Goal: Use online tool/utility: Utilize a website feature to perform a specific function

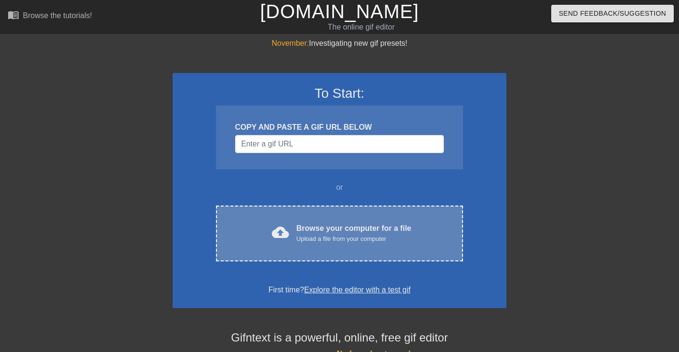
click at [272, 224] on span "cloud_upload" at bounding box center [280, 232] width 17 height 17
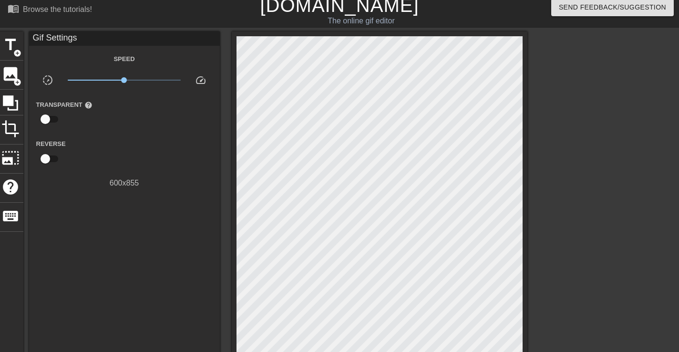
scroll to position [6, 0]
click at [10, 42] on span "title" at bounding box center [10, 45] width 18 height 18
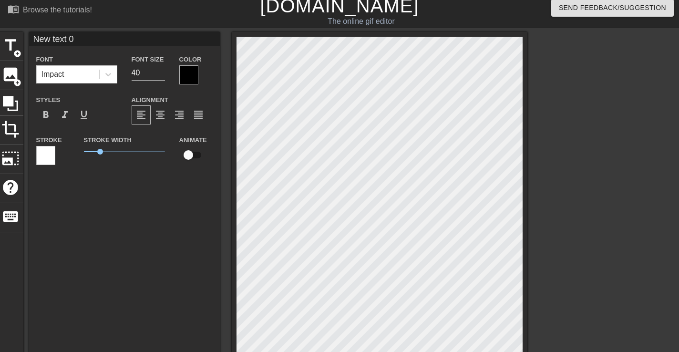
scroll to position [0, 1]
click at [112, 74] on icon at bounding box center [109, 75] width 10 height 10
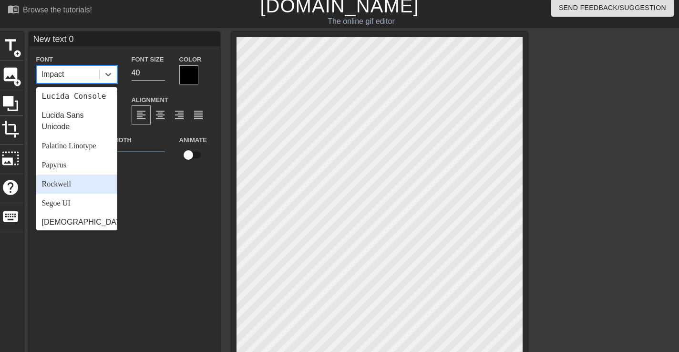
scroll to position [330, 0]
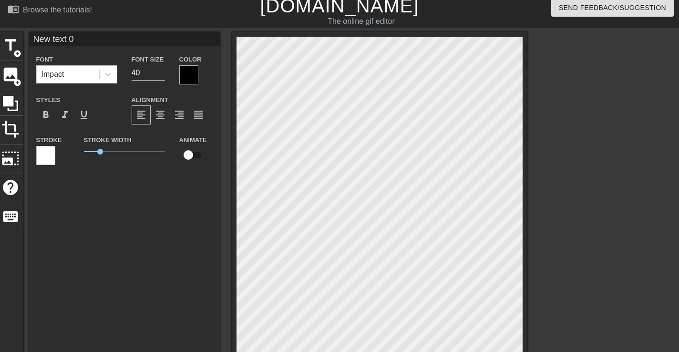
type input "M"
type textarea "M"
type input "Ma"
type textarea "Ma"
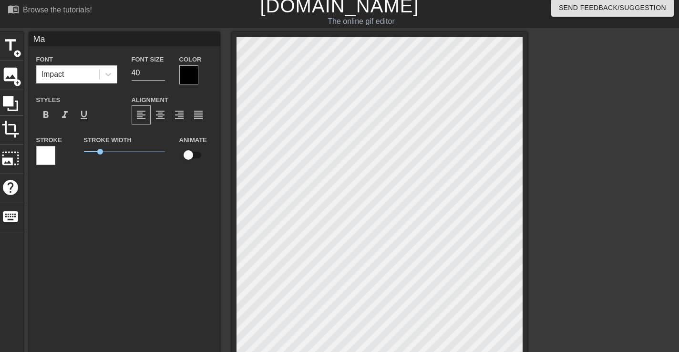
type input "Mad"
type textarea "Mad"
type input "Mada"
type textarea "Mada"
type input "Madam"
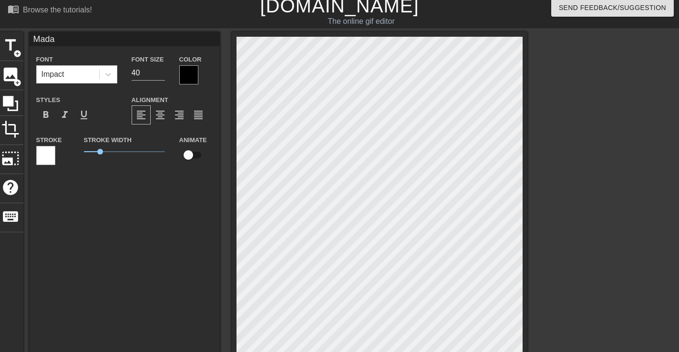
type textarea "Madam"
type input "Madam"
type textarea "Madam"
type input "Madam I"
type textarea "Madam I"
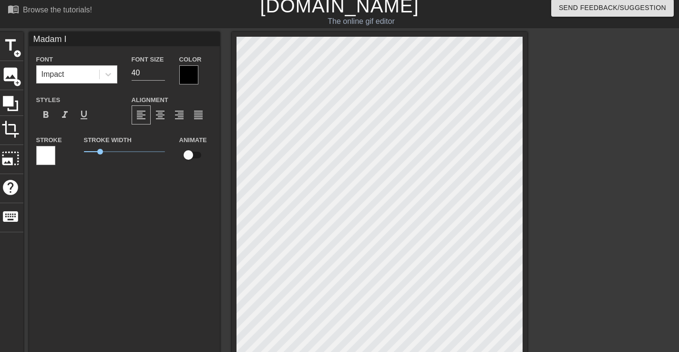
type input "Madam I"
type textarea "Madam I"
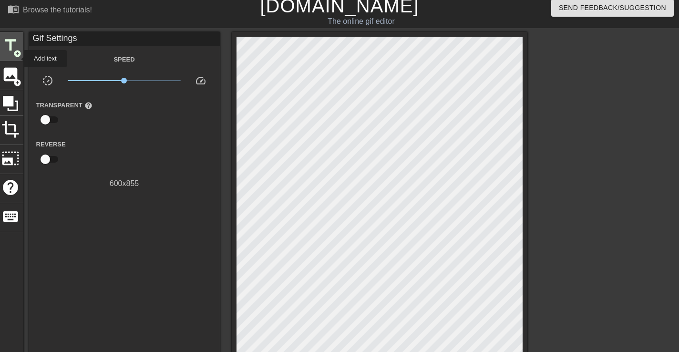
click at [17, 59] on div "title add_circle" at bounding box center [11, 46] width 26 height 29
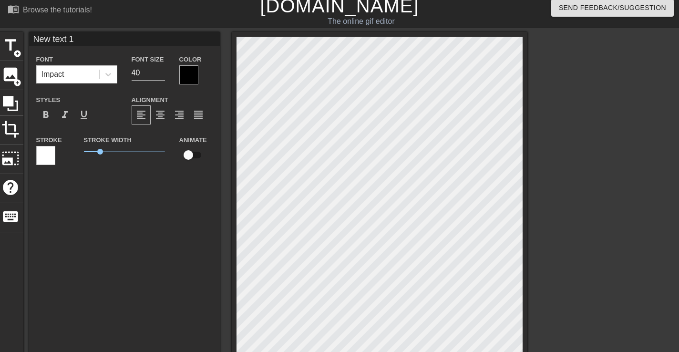
type input "H"
type textarea "H"
type input "Ha"
type textarea "Hav"
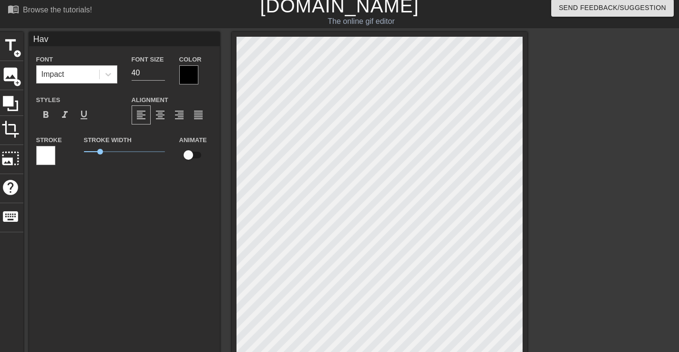
type input "Have"
type textarea "Have"
type input "Have"
type textarea "Have"
type input "Have C"
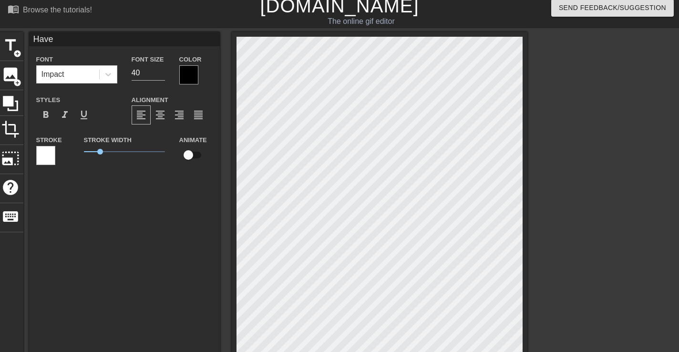
type textarea "Have C"
type input "Have Co"
type textarea "Have Co"
type input "Have Com"
type textarea "Have Com"
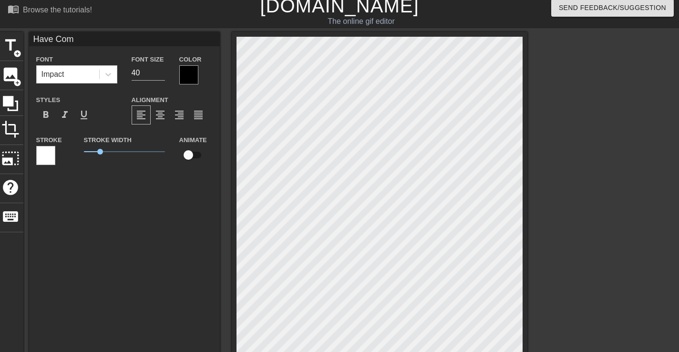
type input "Have Come"
type textarea "Have Come"
type input "Have Come"
type textarea "Have Come"
type input "Have Come t"
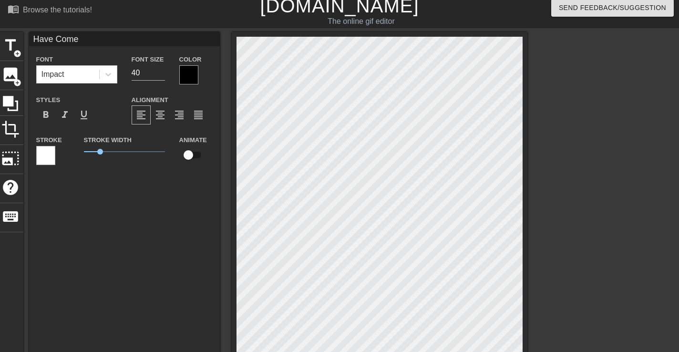
type textarea "Have Come t"
type input "Have Come to"
type textarea "Have Come to"
type input "Have Come to"
type textarea "Have Come to"
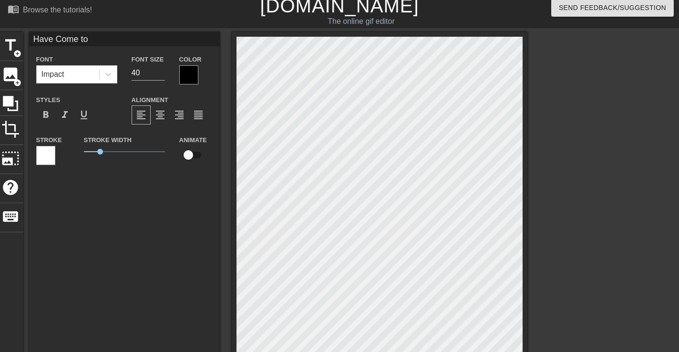
type input "Have Come to C"
type textarea "Have Come to C"
type input "Have Come to Co"
type textarea "Have Come to Co"
type input "Have Come to Cou"
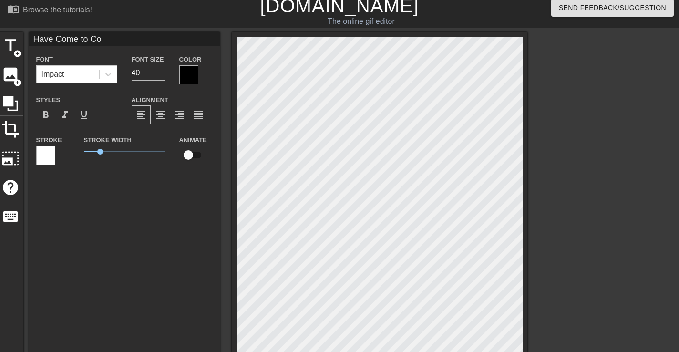
type textarea "Have Come to Cou"
type input "Have Come to Cour"
type textarea "Have Come to Cour"
type input "Have Come to Court"
type textarea "Have Come to Court"
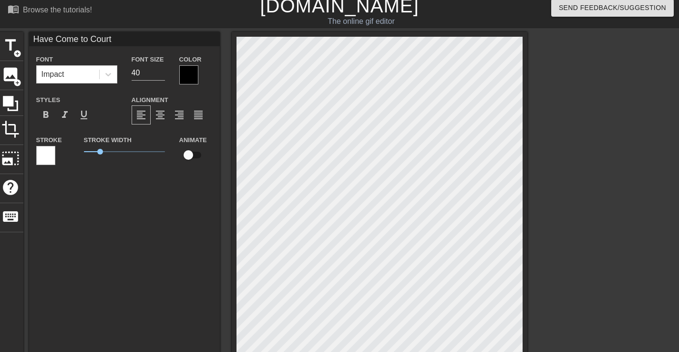
scroll to position [0, 4]
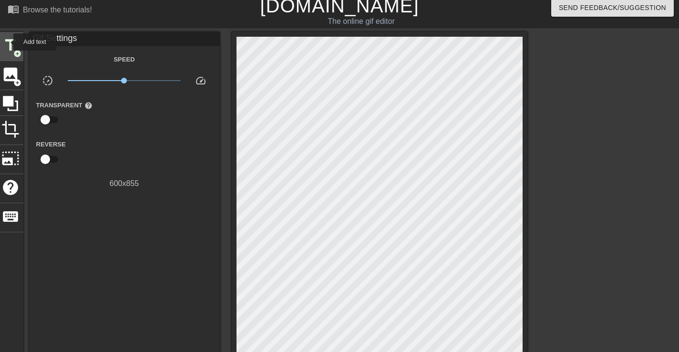
click at [5, 40] on span "title" at bounding box center [10, 45] width 18 height 18
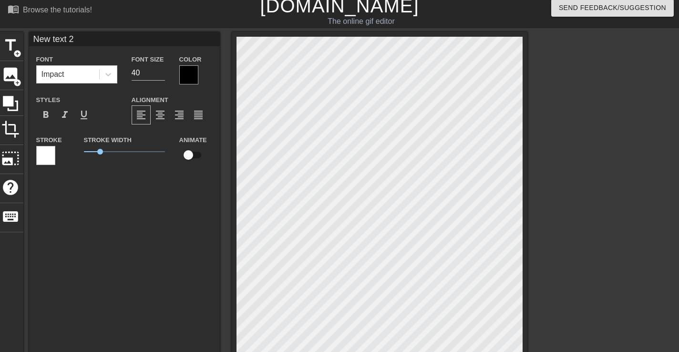
type input "Y"
type textarea "Y"
type input "Yo"
type textarea "Yo"
type input "You"
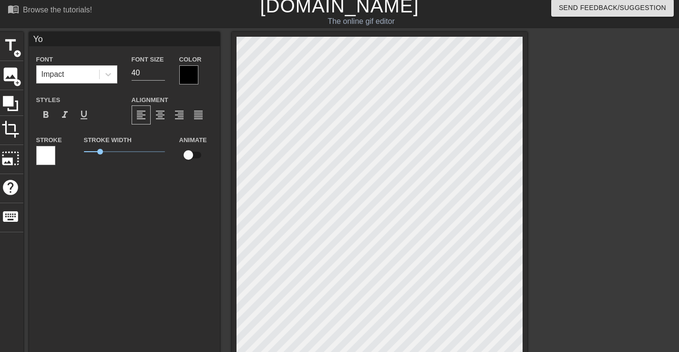
type textarea "You"
type input "You"
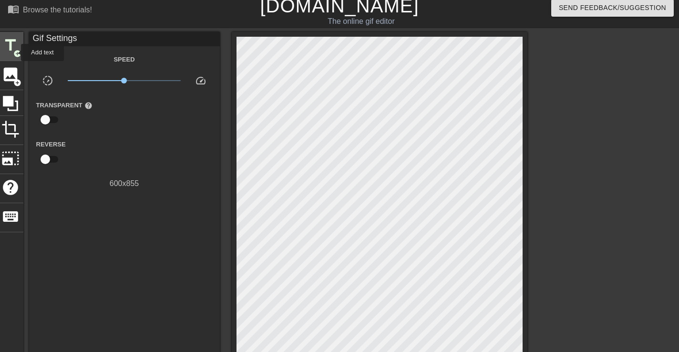
click at [7, 44] on span "title" at bounding box center [10, 45] width 18 height 18
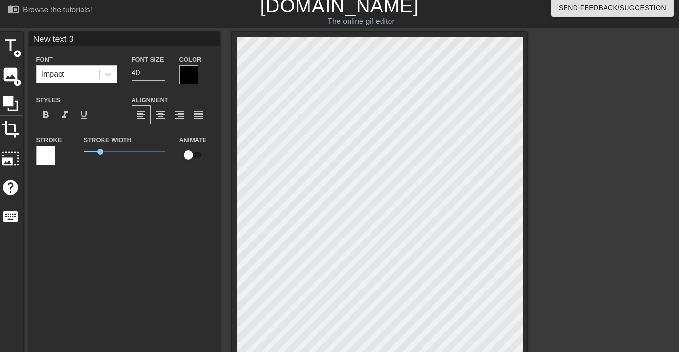
scroll to position [0, 1]
type input "P"
type textarea "P"
type input "O"
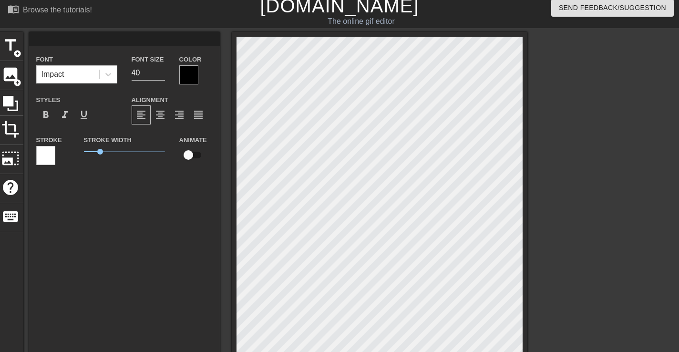
type textarea "O"
type input "Oh"
type textarea "Oh"
type input "Oh"
type textarea "Oh"
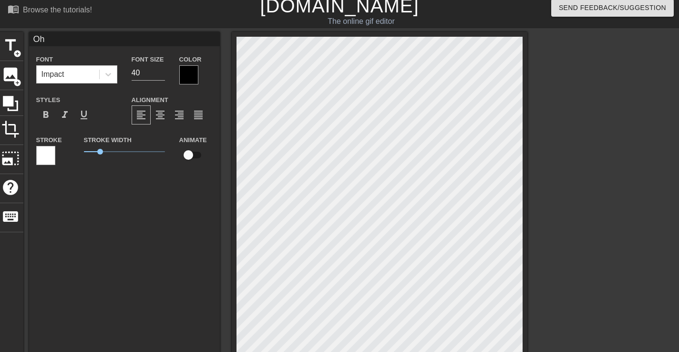
type input "Oh d"
type textarea "Oh d"
type input "Oh de"
type textarea "Oh de"
type input "Oh dea"
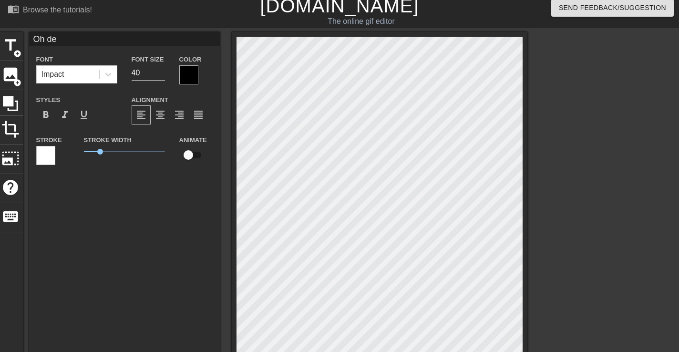
type textarea "Oh dea"
type input "Oh dear"
type textarea "Oh dear"
type input "Oh dear"
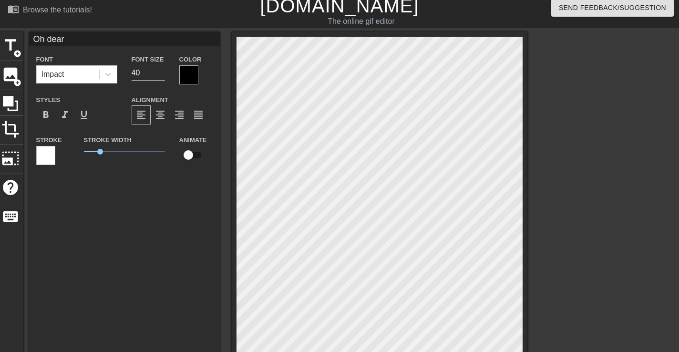
type textarea "Oh dear"
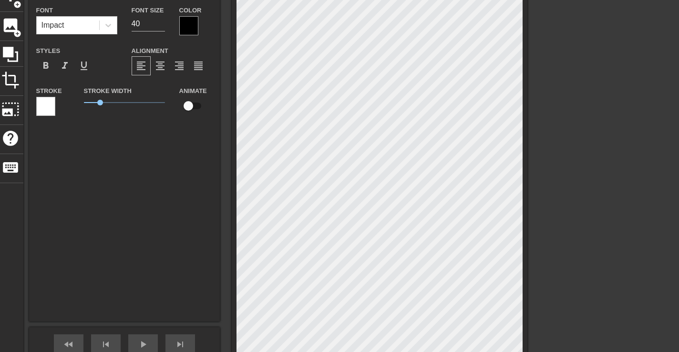
scroll to position [0, 0]
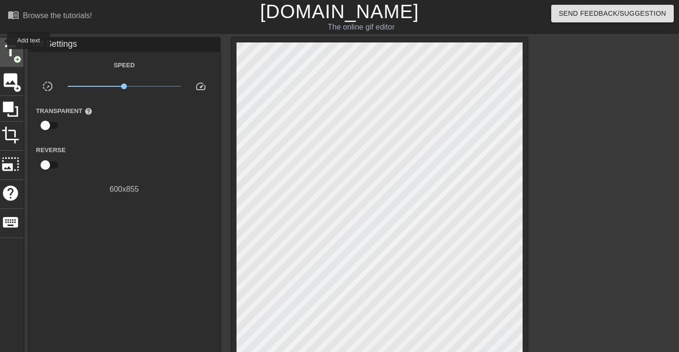
click at [13, 54] on span "title" at bounding box center [10, 51] width 18 height 18
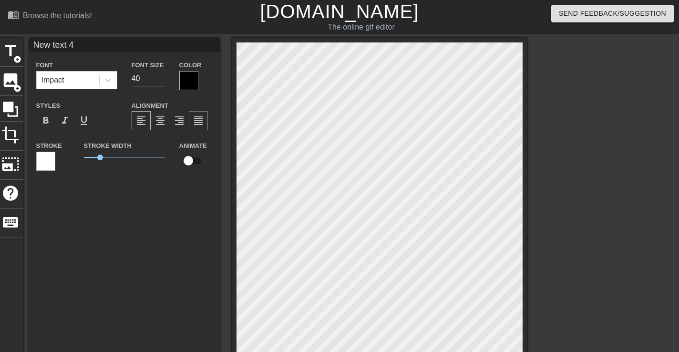
scroll to position [0, 1]
type input "m"
type textarea "m"
type input "me"
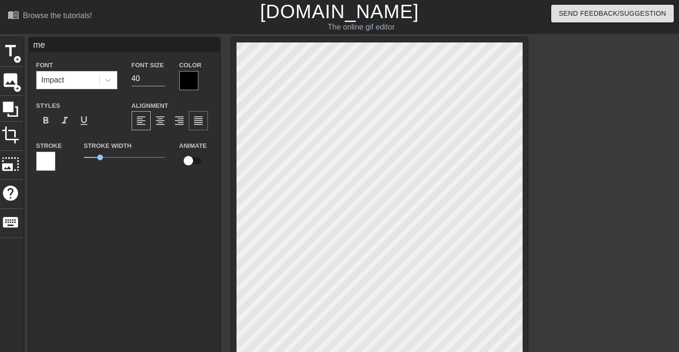
type textarea "me"
type input "me!"
type textarea "me!"
click at [100, 84] on div at bounding box center [108, 80] width 17 height 17
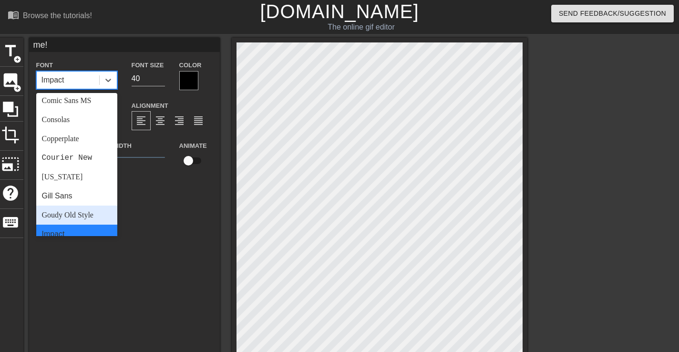
scroll to position [111, 0]
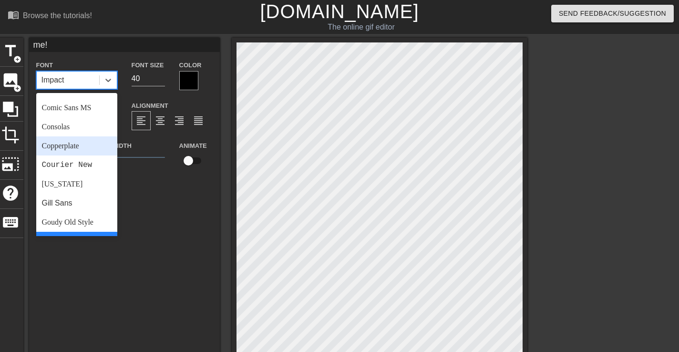
click at [67, 143] on div "Copperplate" at bounding box center [76, 145] width 81 height 19
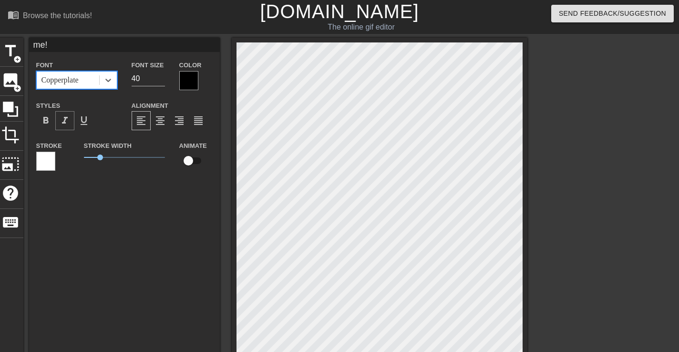
click at [68, 123] on span "format_italic" at bounding box center [64, 120] width 11 height 11
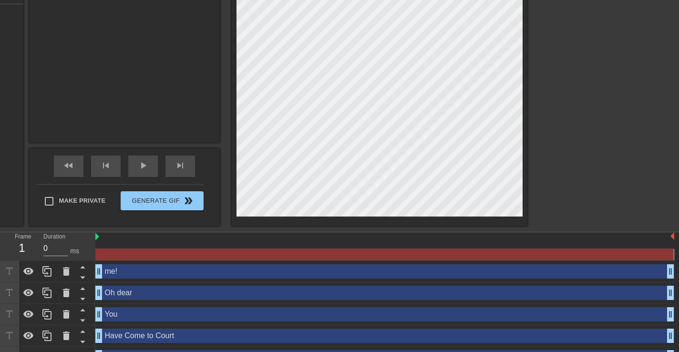
scroll to position [251, 0]
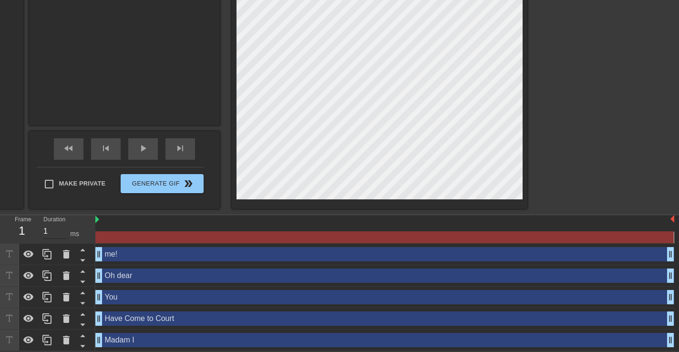
click at [65, 228] on input "1" at bounding box center [55, 231] width 24 height 15
click at [65, 228] on input "2" at bounding box center [55, 231] width 24 height 15
click at [65, 228] on input "3" at bounding box center [55, 231] width 24 height 15
click at [65, 228] on input "4" at bounding box center [55, 231] width 24 height 15
click at [65, 228] on input "5" at bounding box center [55, 231] width 24 height 15
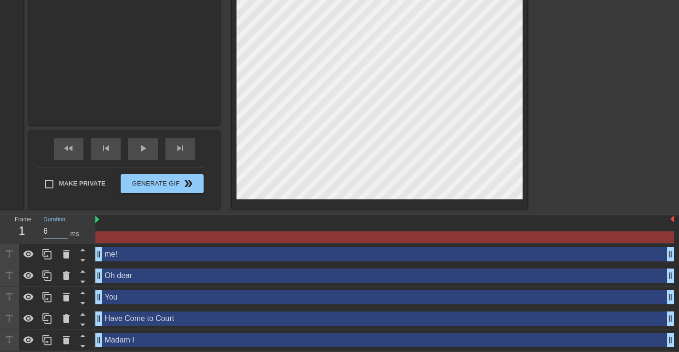
click at [65, 228] on input "6" at bounding box center [55, 231] width 24 height 15
click at [65, 228] on input "7" at bounding box center [55, 231] width 24 height 15
type input "8"
click at [65, 228] on input "8" at bounding box center [55, 231] width 24 height 15
click at [138, 242] on div at bounding box center [384, 237] width 579 height 12
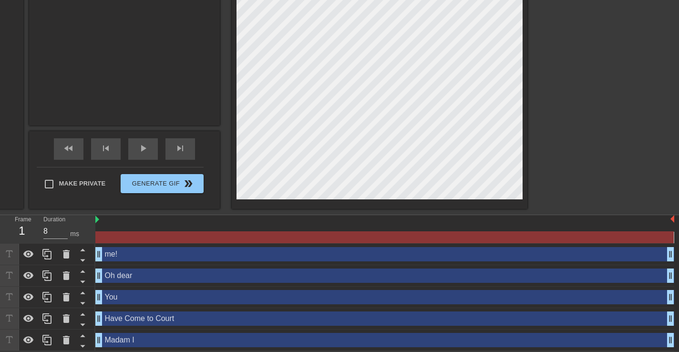
drag, startPoint x: 669, startPoint y: 341, endPoint x: 375, endPoint y: 332, distance: 294.0
click at [218, 333] on div "Madam I drag_handle drag_handle" at bounding box center [384, 340] width 579 height 14
click at [142, 244] on div "me! drag_handle drag_handle" at bounding box center [384, 254] width 579 height 21
click at [142, 258] on div "me! drag_handle drag_handle" at bounding box center [384, 254] width 579 height 14
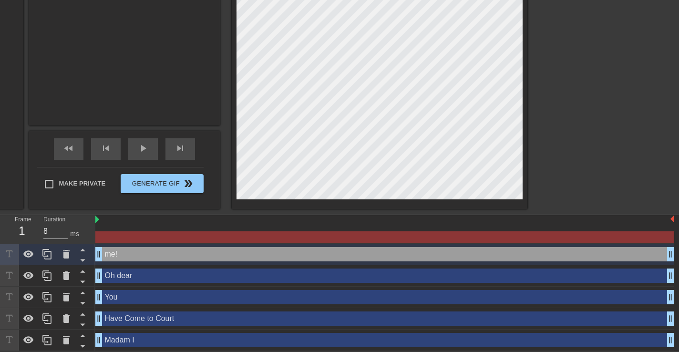
click at [137, 340] on div "Madam I drag_handle drag_handle" at bounding box center [384, 340] width 579 height 14
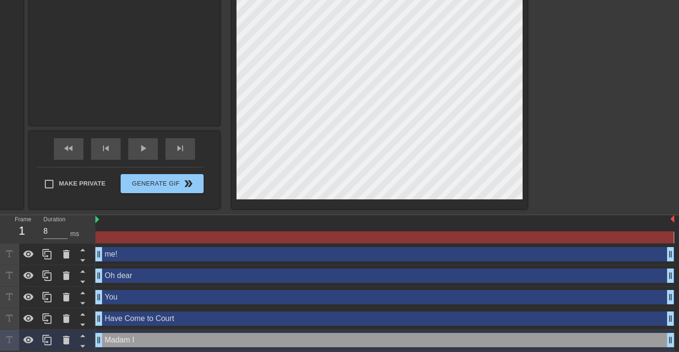
click at [146, 241] on div at bounding box center [384, 237] width 579 height 12
click at [138, 230] on div at bounding box center [384, 231] width 579 height 12
click at [142, 221] on div at bounding box center [384, 220] width 579 height 10
click at [142, 238] on div at bounding box center [384, 237] width 579 height 12
click at [129, 251] on div "me! drag_handle drag_handle" at bounding box center [384, 254] width 579 height 14
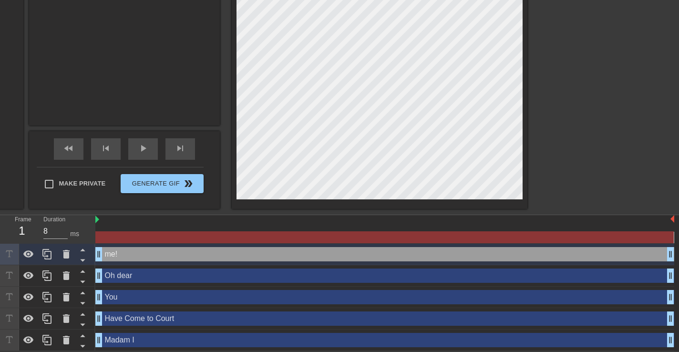
click at [21, 225] on div "1" at bounding box center [22, 230] width 14 height 17
click at [49, 345] on div at bounding box center [47, 340] width 19 height 21
type input "Madam I"
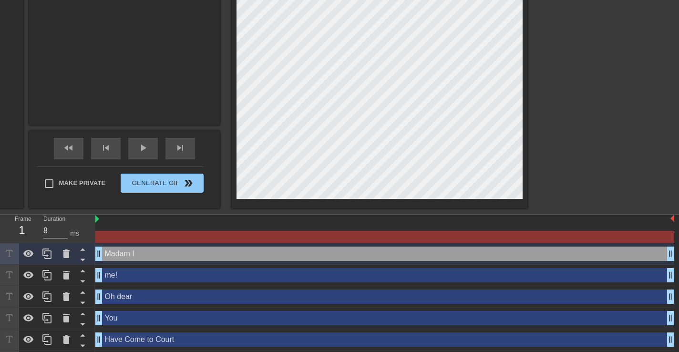
scroll to position [273, 0]
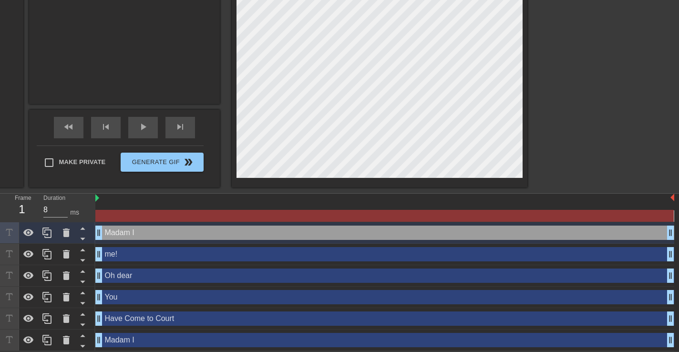
click at [584, 228] on div "Madam I drag_handle drag_handle" at bounding box center [384, 233] width 579 height 14
click at [64, 231] on icon at bounding box center [66, 232] width 7 height 9
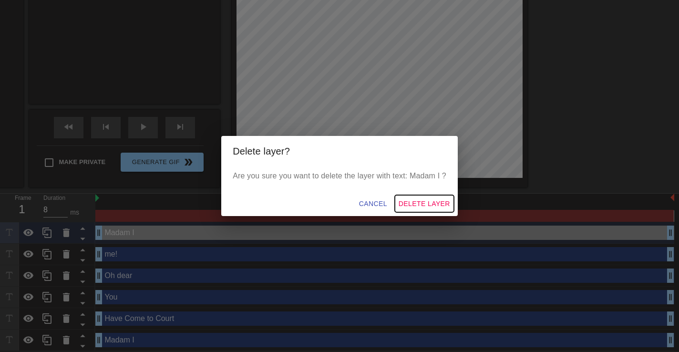
click at [421, 204] on span "Delete Layer" at bounding box center [425, 204] width 52 height 12
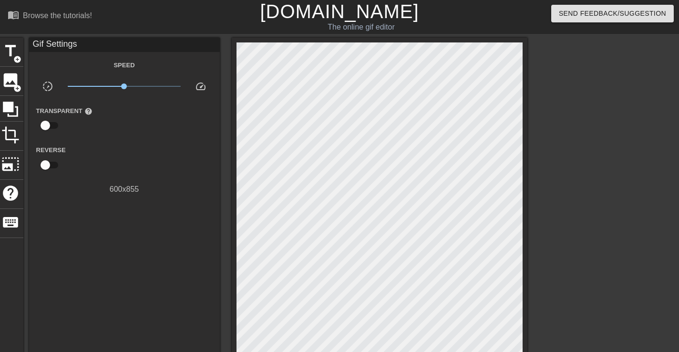
scroll to position [251, 0]
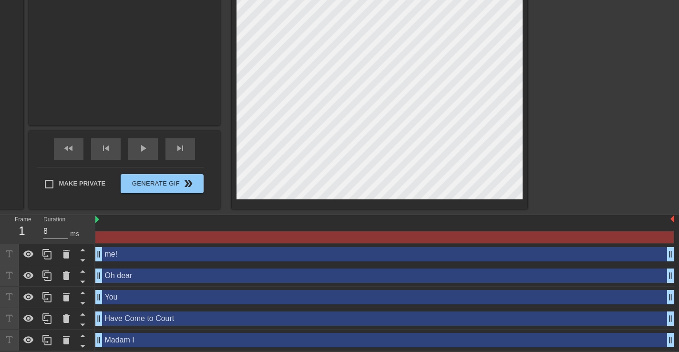
click at [7, 255] on icon at bounding box center [9, 254] width 11 height 11
click at [79, 274] on icon at bounding box center [83, 271] width 12 height 12
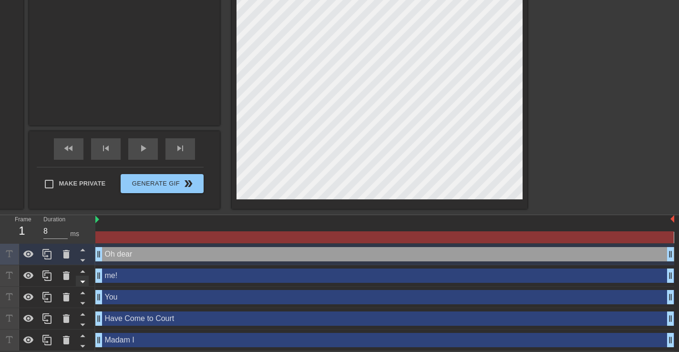
click at [83, 281] on icon at bounding box center [82, 282] width 5 height 2
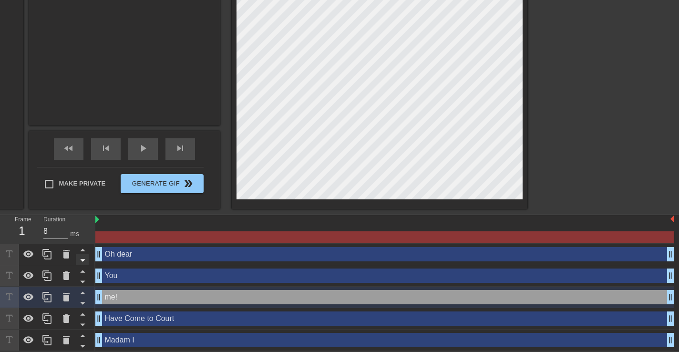
click at [82, 263] on icon at bounding box center [83, 260] width 12 height 12
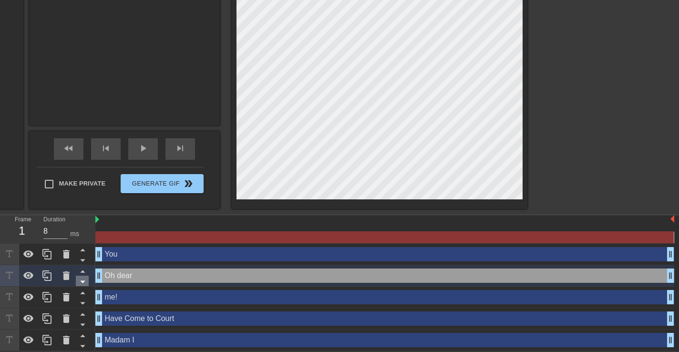
click at [83, 281] on icon at bounding box center [82, 282] width 5 height 2
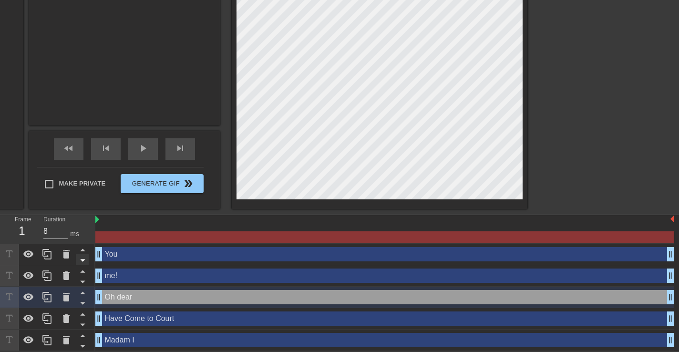
click at [84, 259] on icon at bounding box center [83, 260] width 12 height 12
type input "You"
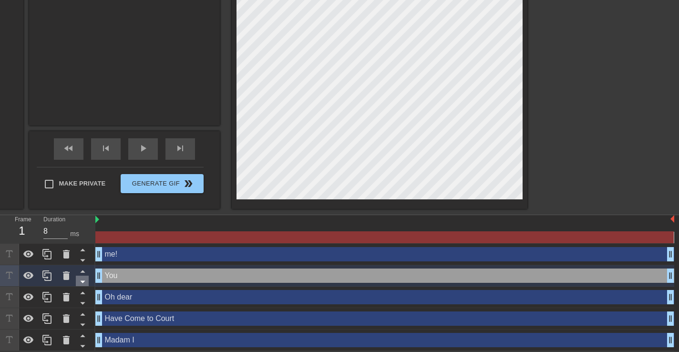
click at [82, 281] on icon at bounding box center [82, 282] width 5 height 2
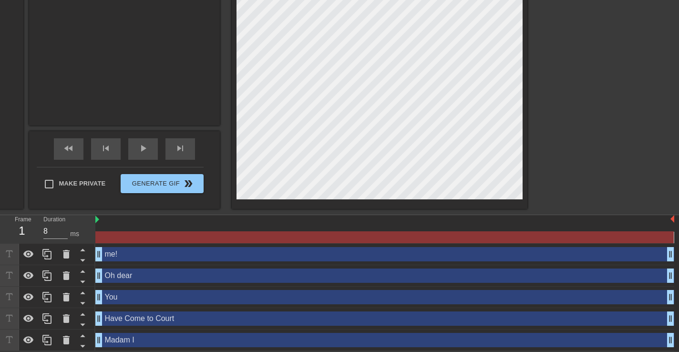
drag, startPoint x: 674, startPoint y: 219, endPoint x: 639, endPoint y: 219, distance: 35.3
click at [671, 217] on img at bounding box center [673, 219] width 4 height 8
drag, startPoint x: 674, startPoint y: 219, endPoint x: 658, endPoint y: 220, distance: 15.8
drag, startPoint x: 671, startPoint y: 253, endPoint x: 627, endPoint y: 257, distance: 44.0
click at [621, 253] on div "me! drag_handle drag_handle" at bounding box center [384, 254] width 579 height 14
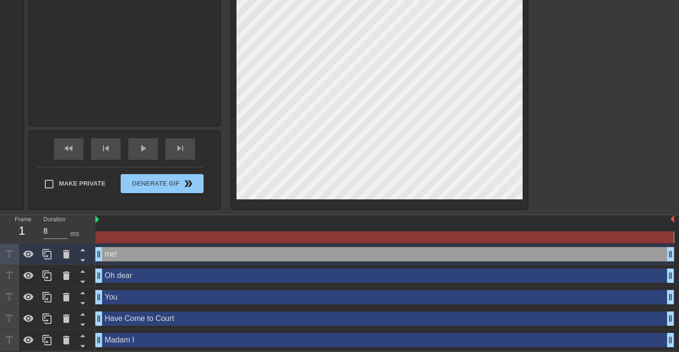
drag, startPoint x: 674, startPoint y: 219, endPoint x: 635, endPoint y: 218, distance: 38.6
drag, startPoint x: 96, startPoint y: 218, endPoint x: 299, endPoint y: 228, distance: 202.9
click at [299, 228] on div at bounding box center [384, 229] width 579 height 28
click at [141, 251] on div "me! drag_handle drag_handle" at bounding box center [384, 254] width 579 height 14
click at [132, 239] on div at bounding box center [384, 237] width 579 height 12
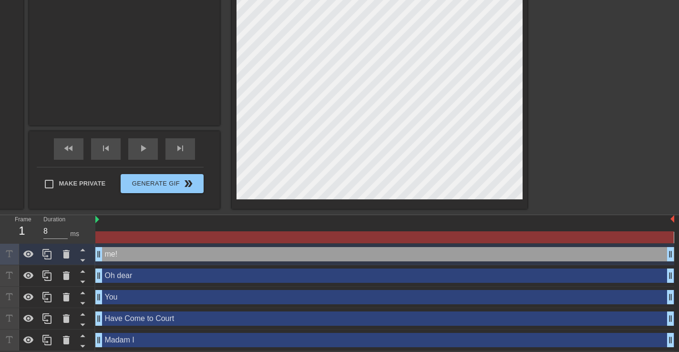
click at [163, 283] on div "Oh dear drag_handle drag_handle" at bounding box center [384, 275] width 579 height 21
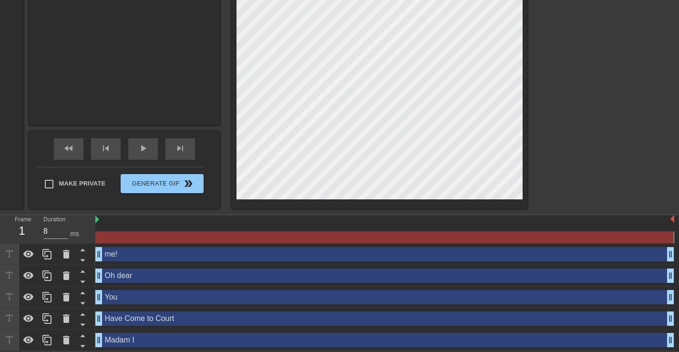
click at [160, 305] on div "You drag_handle drag_handle" at bounding box center [384, 297] width 579 height 21
click at [154, 321] on div "Have Come to Court drag_handle drag_handle" at bounding box center [384, 318] width 579 height 14
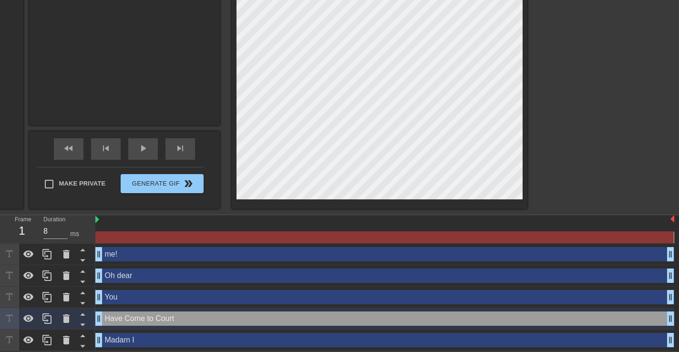
click at [148, 343] on div "Madam I drag_handle drag_handle" at bounding box center [384, 340] width 579 height 14
type input "Madam I"
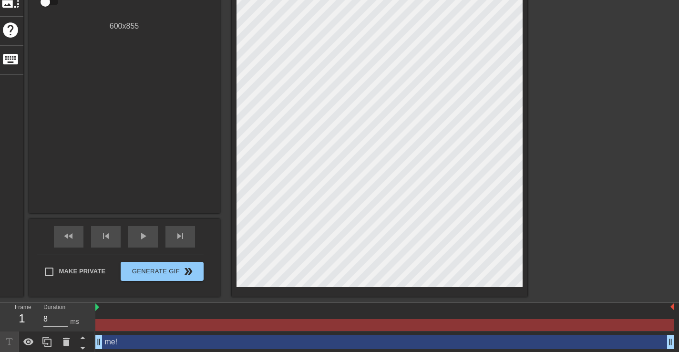
scroll to position [0, 0]
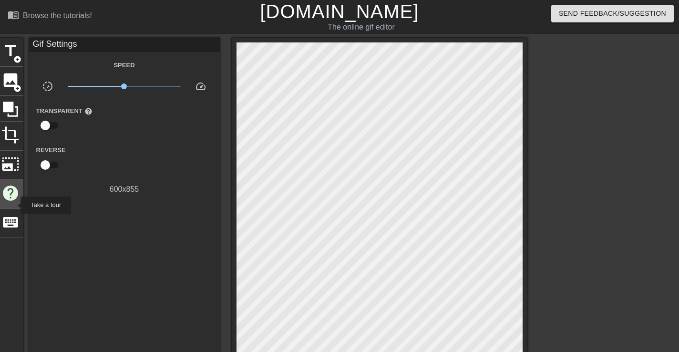
click at [14, 191] on span "help" at bounding box center [10, 193] width 18 height 18
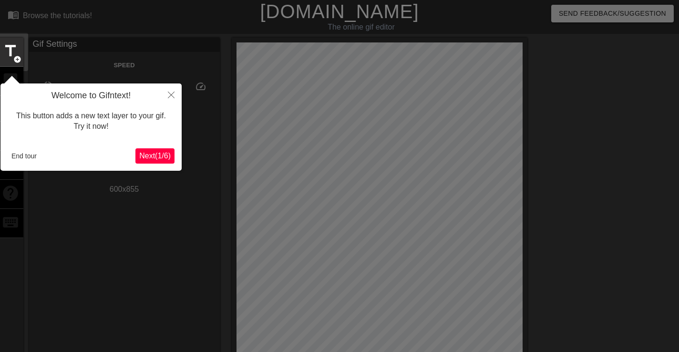
scroll to position [23, 0]
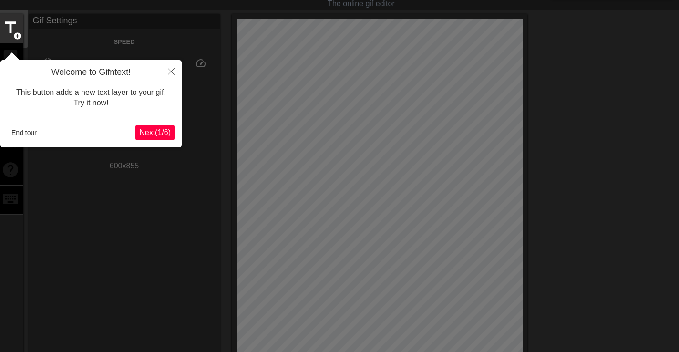
click at [149, 131] on span "Next ( 1 / 6 )" at bounding box center [154, 132] width 31 height 8
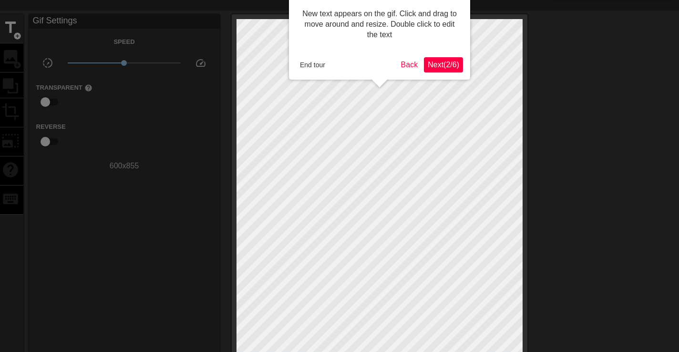
scroll to position [0, 0]
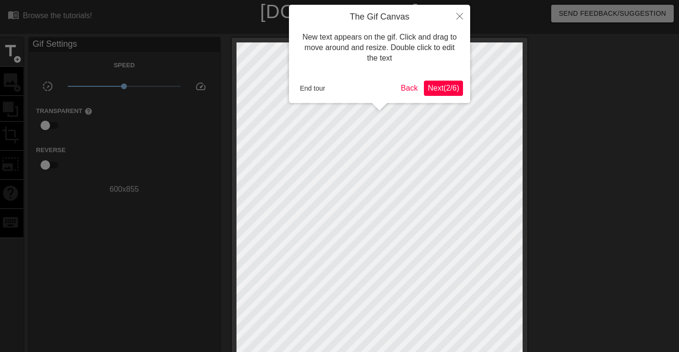
click at [437, 82] on button "Next ( 2 / 6 )" at bounding box center [443, 88] width 39 height 15
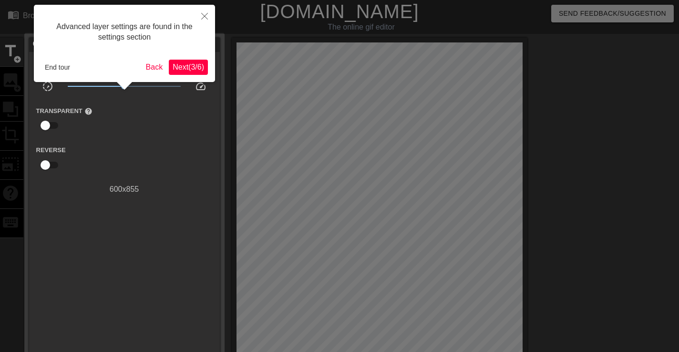
click at [183, 63] on span "Next ( 3 / 6 )" at bounding box center [188, 67] width 31 height 8
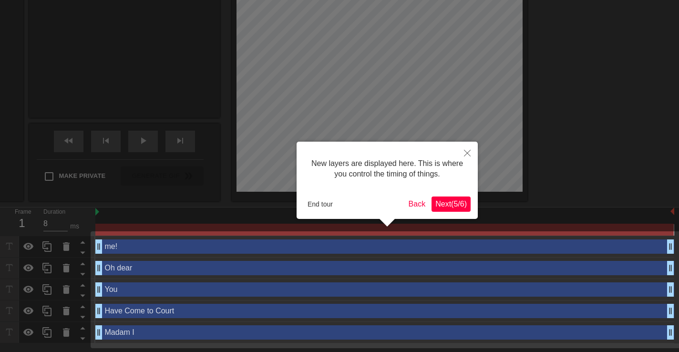
click at [452, 200] on span "Next ( 5 / 6 )" at bounding box center [451, 204] width 31 height 8
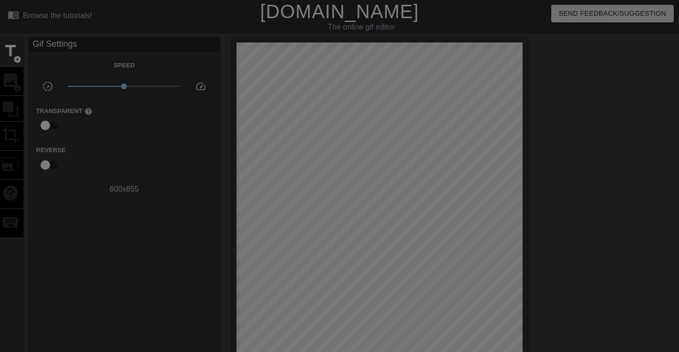
scroll to position [251, 0]
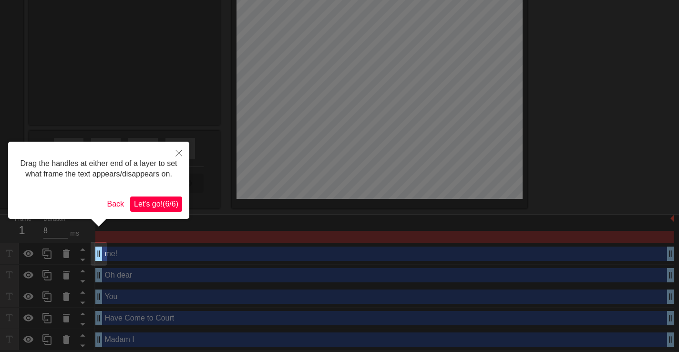
drag, startPoint x: 99, startPoint y: 251, endPoint x: 132, endPoint y: 253, distance: 32.5
click at [132, 253] on body "menu_book Browse the tutorials! [DOMAIN_NAME] The online gif editor Send Feedba…" at bounding box center [339, 50] width 679 height 602
drag, startPoint x: 96, startPoint y: 253, endPoint x: 144, endPoint y: 253, distance: 47.7
click at [144, 254] on body "menu_book Browse the tutorials! [DOMAIN_NAME] The online gif editor Send Feedba…" at bounding box center [339, 50] width 679 height 602
click at [148, 208] on span "Let's go! ( 6 / 6 )" at bounding box center [156, 204] width 44 height 8
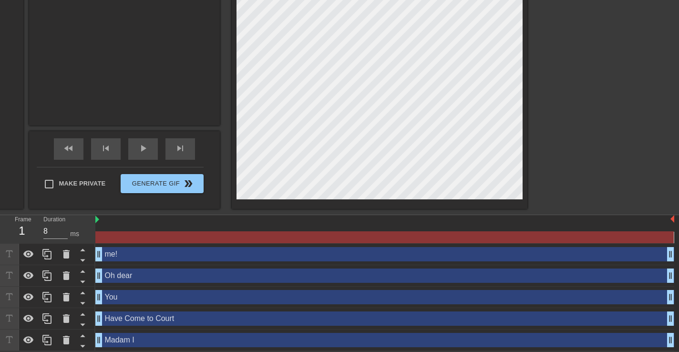
click at [149, 261] on div "me! drag_handle drag_handle" at bounding box center [384, 254] width 579 height 21
click at [124, 253] on div "me! drag_handle drag_handle" at bounding box center [384, 254] width 579 height 14
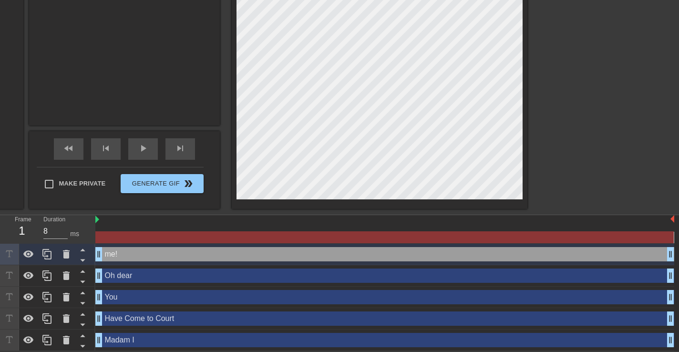
drag, startPoint x: 121, startPoint y: 253, endPoint x: 121, endPoint y: 271, distance: 17.6
click at [121, 271] on div "me! drag_handle drag_handle Oh dear drag_handle drag_handle You drag_handle dra…" at bounding box center [387, 297] width 584 height 107
drag, startPoint x: 124, startPoint y: 273, endPoint x: 124, endPoint y: 260, distance: 12.9
click at [124, 260] on div "me! drag_handle drag_handle Oh dear drag_handle drag_handle You drag_handle dra…" at bounding box center [387, 297] width 584 height 107
drag, startPoint x: 100, startPoint y: 253, endPoint x: 161, endPoint y: 252, distance: 61.1
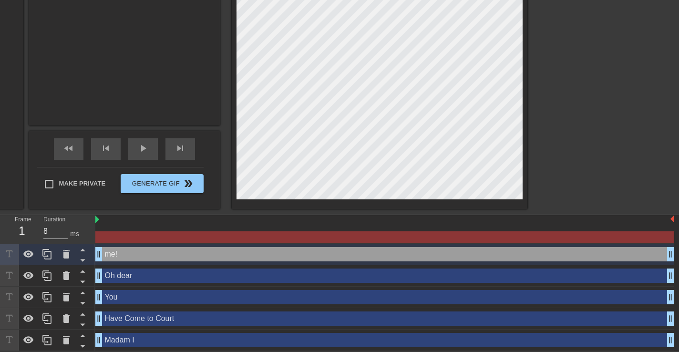
click at [23, 232] on div "1" at bounding box center [22, 230] width 14 height 17
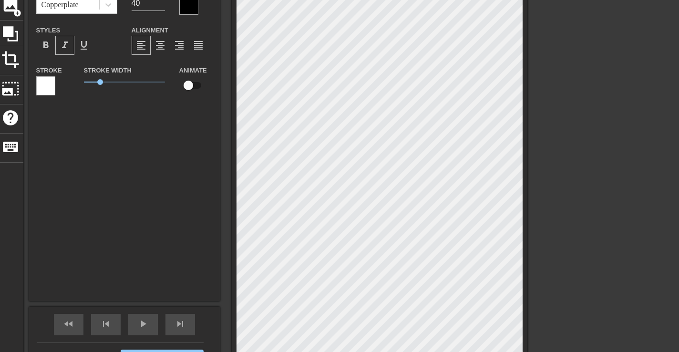
scroll to position [23, 0]
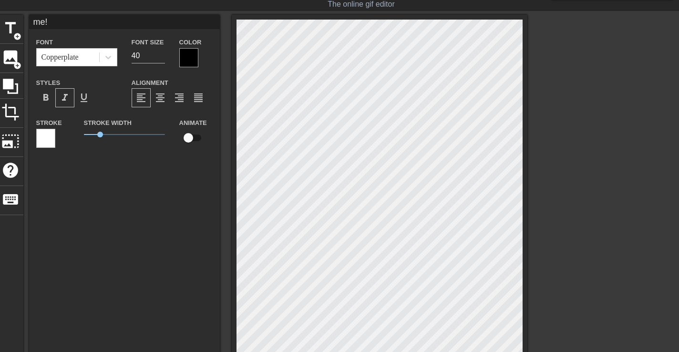
click at [67, 193] on div "me! Font Copperplate Font Size 40 Color Styles format_bold format_italic format…" at bounding box center [124, 184] width 191 height 339
click at [12, 55] on span "image" at bounding box center [10, 57] width 18 height 18
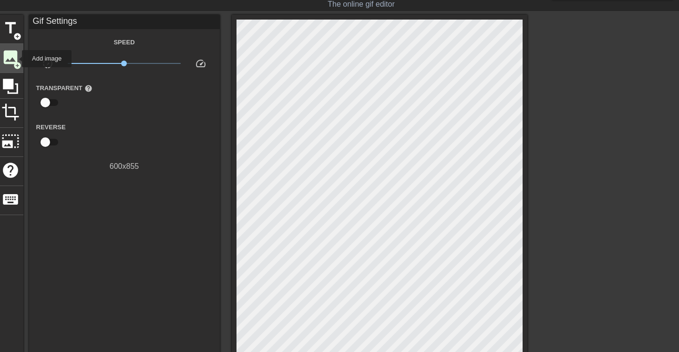
click at [15, 59] on span "image" at bounding box center [10, 57] width 18 height 18
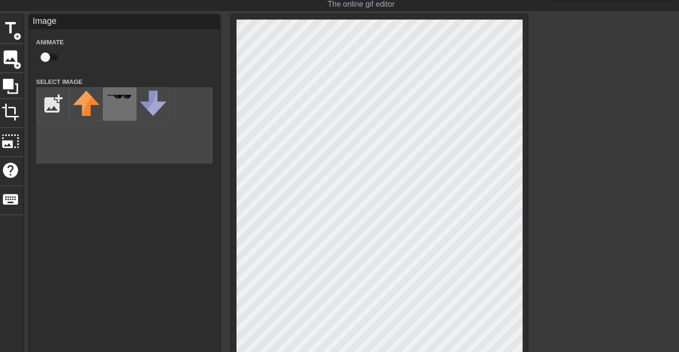
click at [123, 99] on img at bounding box center [119, 96] width 27 height 5
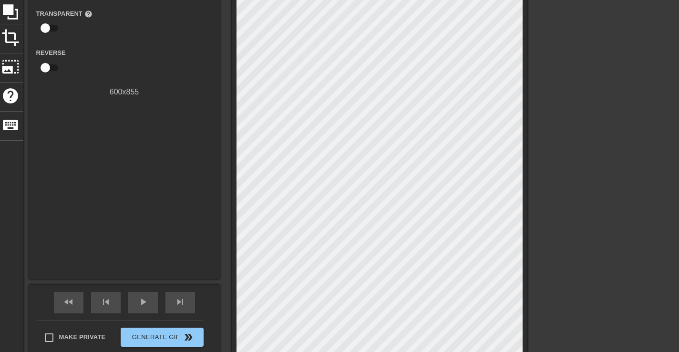
scroll to position [273, 0]
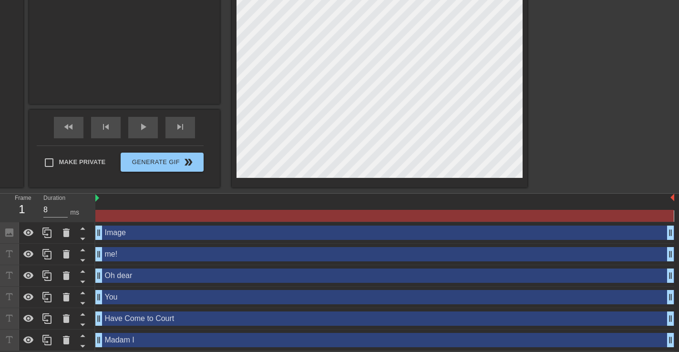
click at [50, 219] on div "Duration 8 ms" at bounding box center [64, 208] width 43 height 28
click at [59, 211] on input "8" at bounding box center [55, 209] width 24 height 15
click at [66, 206] on input "9" at bounding box center [55, 209] width 24 height 15
click at [66, 206] on input "10" at bounding box center [55, 209] width 24 height 15
click at [66, 206] on input "11" at bounding box center [55, 209] width 24 height 15
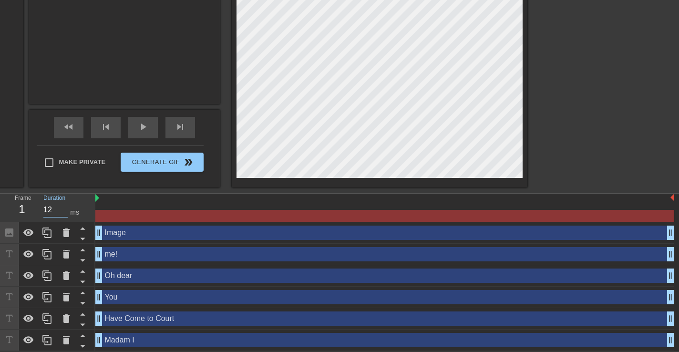
click at [66, 206] on input "12" at bounding box center [55, 209] width 24 height 15
click at [66, 206] on input "13" at bounding box center [55, 209] width 24 height 15
click at [66, 206] on input "14" at bounding box center [55, 209] width 24 height 15
click at [66, 206] on input "15" at bounding box center [55, 209] width 24 height 15
click at [66, 206] on input "16" at bounding box center [55, 209] width 24 height 15
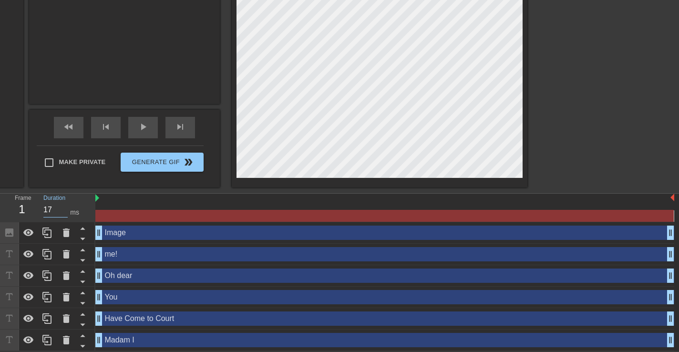
click at [66, 206] on input "17" at bounding box center [55, 209] width 24 height 15
click at [66, 206] on input "18" at bounding box center [55, 209] width 24 height 15
click at [66, 206] on input "19" at bounding box center [55, 209] width 24 height 15
click at [66, 206] on input "20" at bounding box center [55, 209] width 24 height 15
click at [109, 228] on div "Image drag_handle drag_handle" at bounding box center [384, 233] width 579 height 14
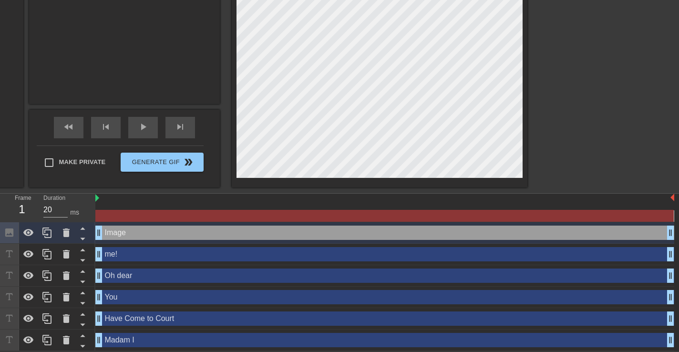
drag, startPoint x: 100, startPoint y: 231, endPoint x: 128, endPoint y: 232, distance: 27.7
click at [128, 232] on div "Image drag_handle drag_handle" at bounding box center [384, 233] width 579 height 14
drag, startPoint x: 55, startPoint y: 209, endPoint x: 33, endPoint y: 208, distance: 21.9
click at [33, 208] on div "Frame 1 Duration 20 ms" at bounding box center [51, 208] width 86 height 28
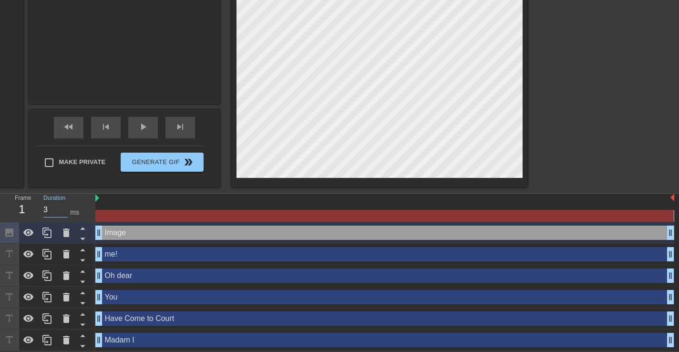
click at [156, 259] on div "me! drag_handle drag_handle" at bounding box center [384, 254] width 579 height 14
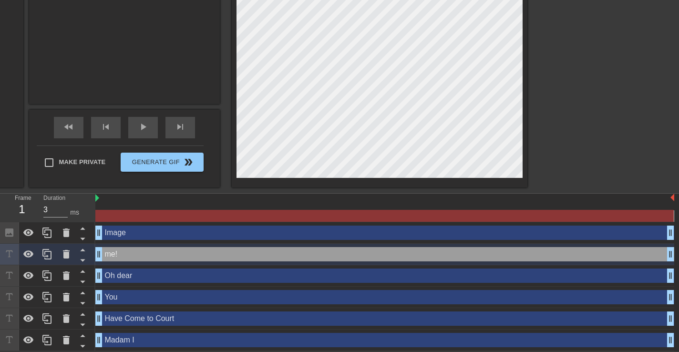
click at [146, 232] on div "Image drag_handle drag_handle" at bounding box center [384, 233] width 579 height 14
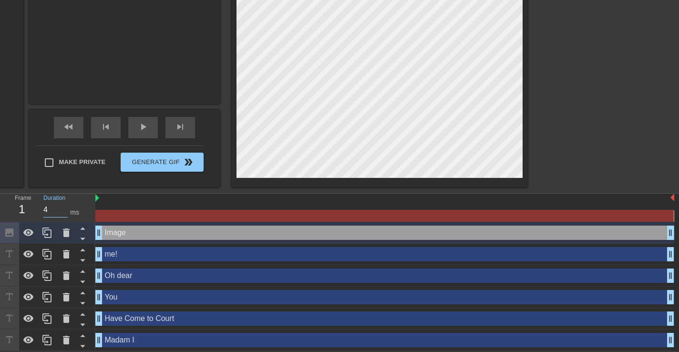
click at [62, 207] on input "4" at bounding box center [55, 209] width 24 height 15
click at [62, 207] on input "5" at bounding box center [55, 209] width 24 height 15
click at [62, 207] on input "6" at bounding box center [55, 209] width 24 height 15
click at [62, 207] on input "7" at bounding box center [55, 209] width 24 height 15
click at [62, 207] on input "8" at bounding box center [55, 209] width 24 height 15
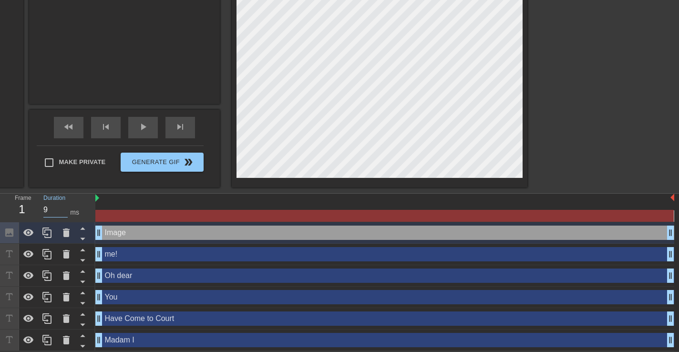
click at [62, 207] on input "9" at bounding box center [55, 209] width 24 height 15
type input "10"
click at [62, 207] on input "10" at bounding box center [55, 209] width 24 height 15
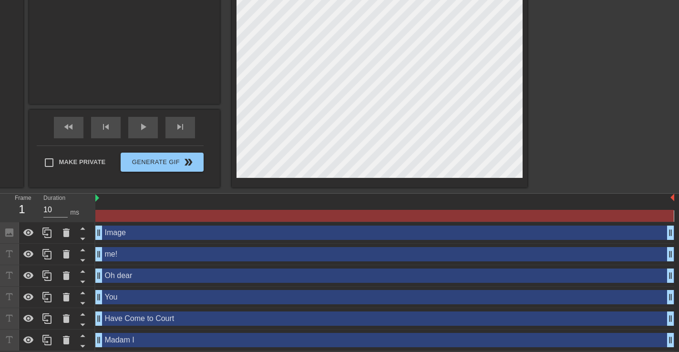
click at [187, 185] on div "fast_rewind skip_previous play_arrow skip_next Make Private Generate Gif double…" at bounding box center [124, 149] width 191 height 78
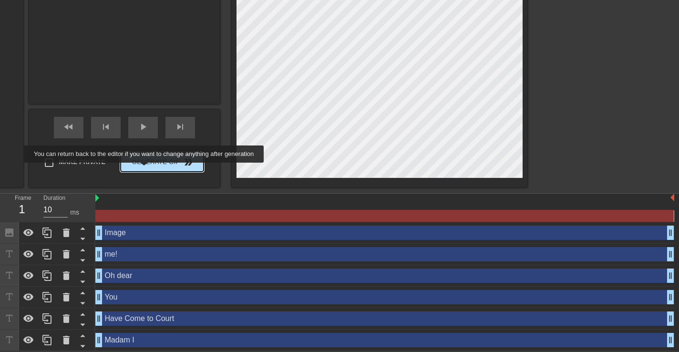
click at [150, 168] on button "Generate Gif double_arrow" at bounding box center [162, 162] width 83 height 19
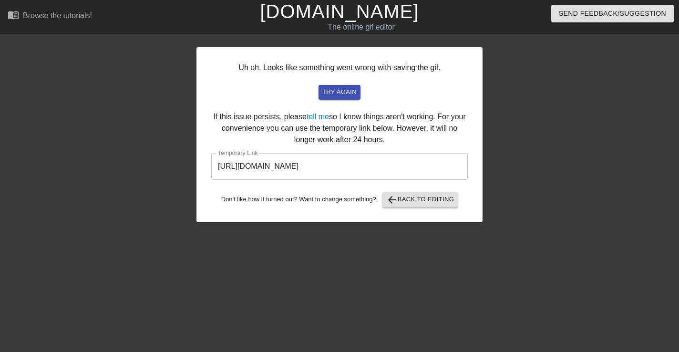
scroll to position [0, 0]
click at [412, 197] on span "arrow_back Back to Editing" at bounding box center [420, 199] width 68 height 11
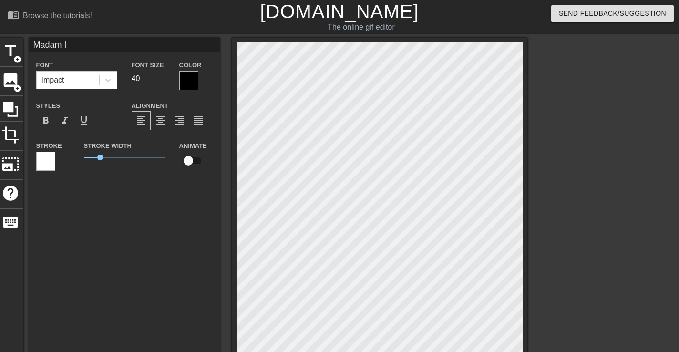
click at [191, 161] on input "checkbox" at bounding box center [188, 161] width 54 height 18
checkbox input "true"
type input "Have Come to Court"
click at [184, 159] on input "checkbox" at bounding box center [188, 161] width 54 height 18
checkbox input "true"
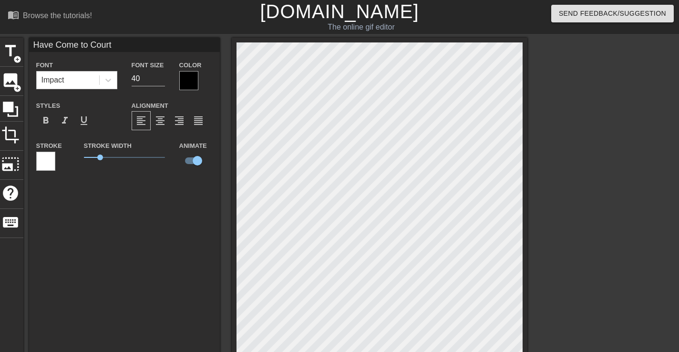
type input "You"
click at [190, 157] on input "checkbox" at bounding box center [188, 161] width 54 height 18
checkbox input "true"
type input "Oh dear"
click at [191, 162] on input "checkbox" at bounding box center [188, 161] width 54 height 18
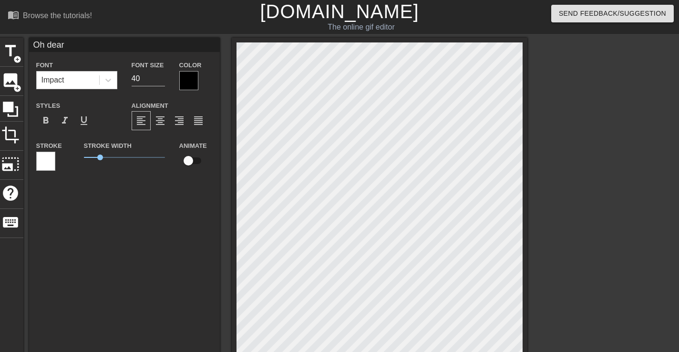
checkbox input "true"
type input "me!"
click at [191, 163] on input "checkbox" at bounding box center [188, 161] width 54 height 18
checkbox input "true"
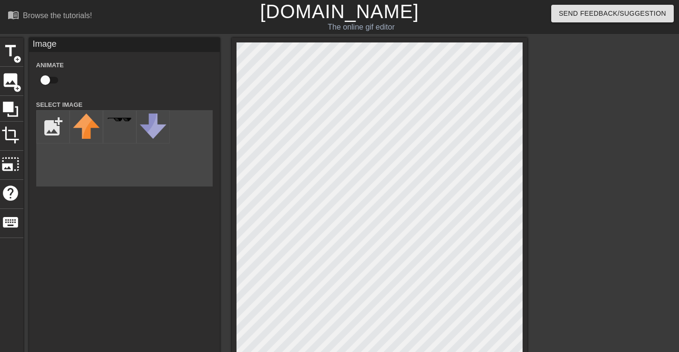
click at [48, 81] on input "checkbox" at bounding box center [45, 80] width 54 height 18
checkbox input "true"
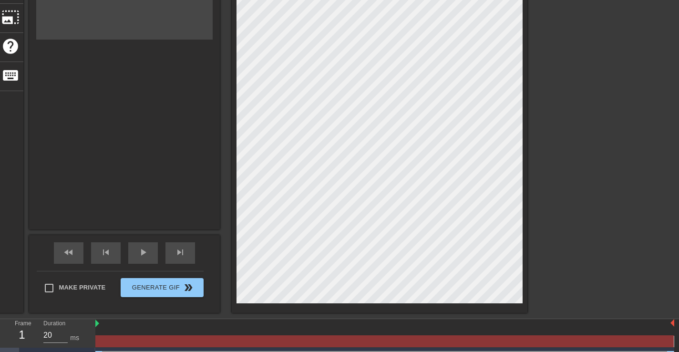
scroll to position [273, 0]
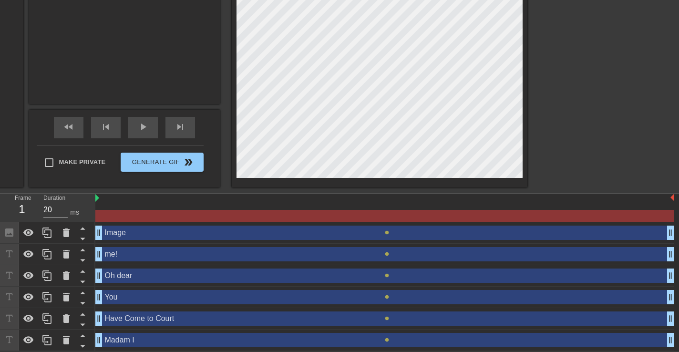
drag, startPoint x: 670, startPoint y: 340, endPoint x: 505, endPoint y: 338, distance: 164.6
click at [164, 338] on div "Madam I drag_handle drag_handle" at bounding box center [384, 340] width 579 height 14
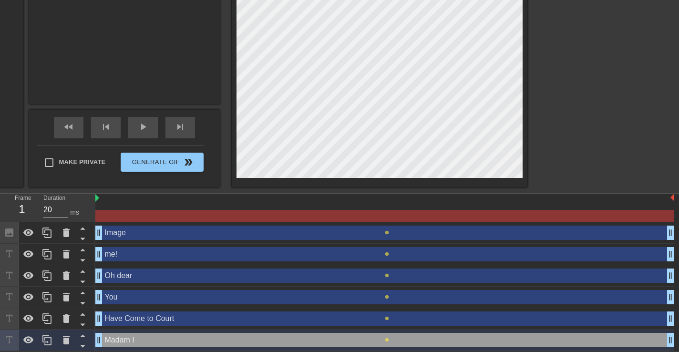
drag, startPoint x: 99, startPoint y: 338, endPoint x: 159, endPoint y: 339, distance: 60.6
click at [159, 339] on div "Madam I drag_handle drag_handle" at bounding box center [384, 340] width 579 height 14
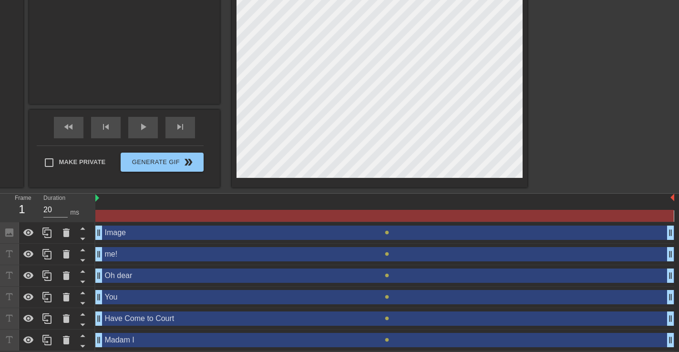
drag, startPoint x: 388, startPoint y: 338, endPoint x: 331, endPoint y: 334, distance: 57.4
click at [331, 334] on div "Madam I drag_handle drag_handle lens" at bounding box center [384, 340] width 579 height 14
click at [386, 339] on span "lens" at bounding box center [387, 340] width 4 height 4
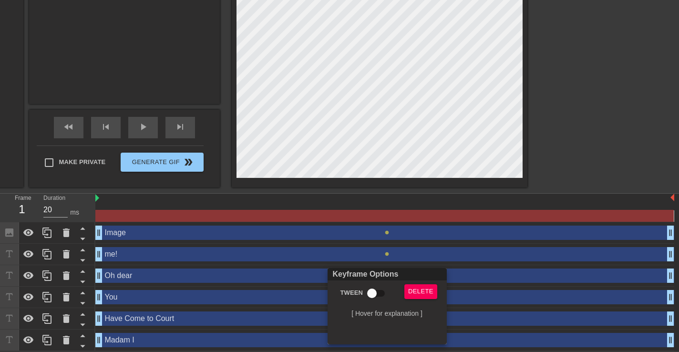
click at [258, 334] on div at bounding box center [339, 176] width 679 height 352
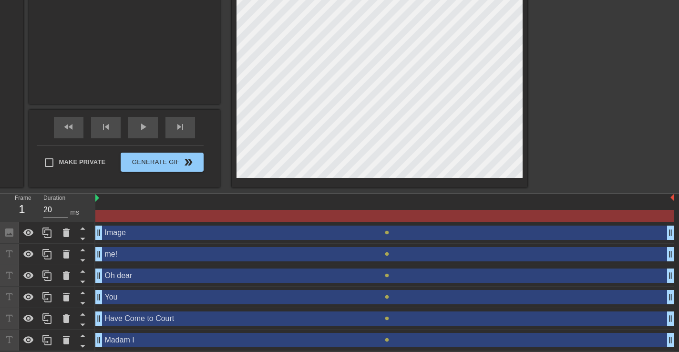
drag, startPoint x: 99, startPoint y: 338, endPoint x: 138, endPoint y: 338, distance: 39.6
click at [138, 338] on div "Madam I drag_handle drag_handle" at bounding box center [384, 340] width 579 height 14
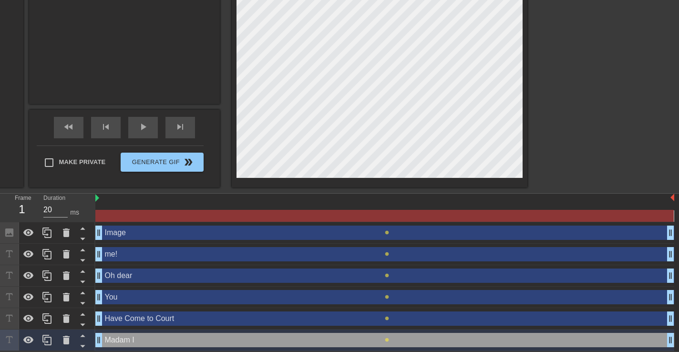
click at [138, 338] on div "Madam I drag_handle drag_handle" at bounding box center [384, 340] width 579 height 14
click at [154, 219] on div at bounding box center [384, 216] width 579 height 12
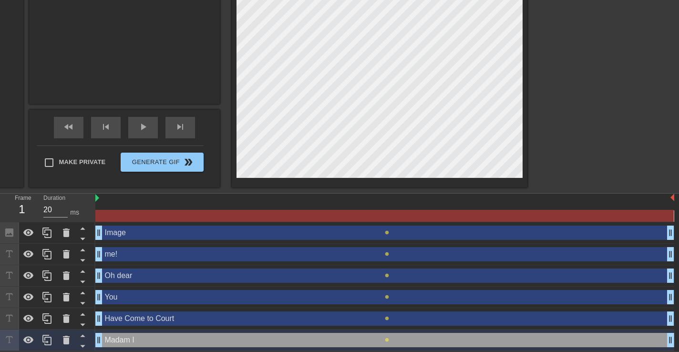
click at [94, 197] on div "Frame 1 Duration 20 ms" at bounding box center [47, 208] width 95 height 29
drag, startPoint x: 97, startPoint y: 197, endPoint x: 139, endPoint y: 197, distance: 42.0
click at [139, 197] on div at bounding box center [384, 199] width 579 height 10
click at [8, 231] on icon at bounding box center [9, 232] width 8 height 8
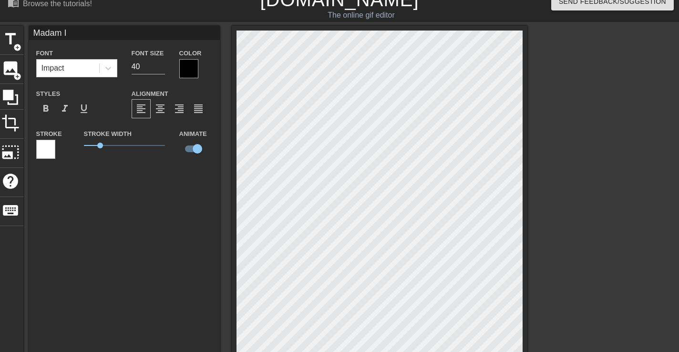
scroll to position [14, 0]
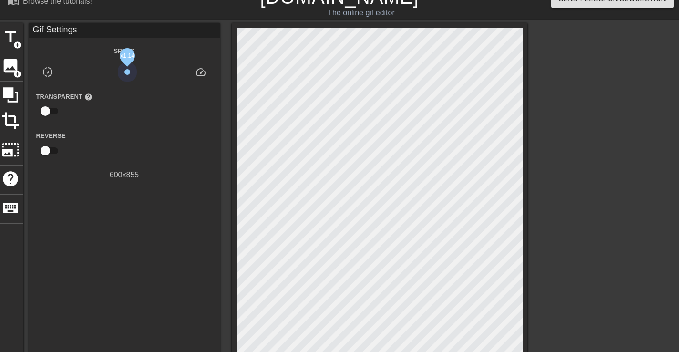
drag, startPoint x: 122, startPoint y: 70, endPoint x: 127, endPoint y: 75, distance: 7.4
click at [127, 75] on span "x1.14" at bounding box center [124, 71] width 113 height 11
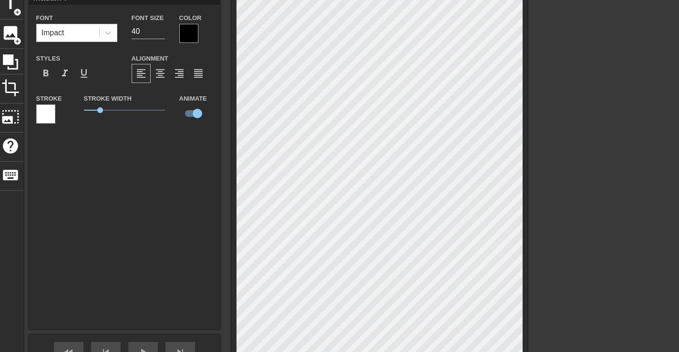
scroll to position [49, 0]
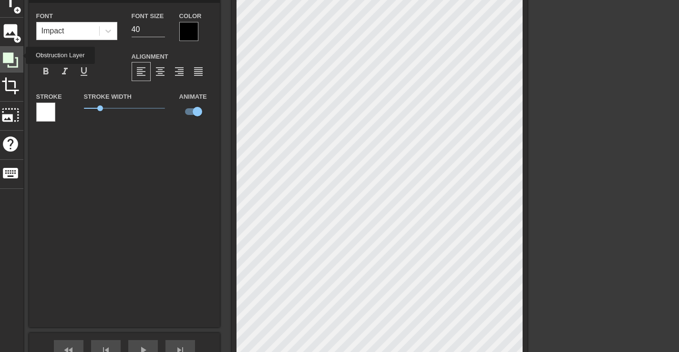
click at [16, 55] on icon at bounding box center [10, 60] width 18 height 18
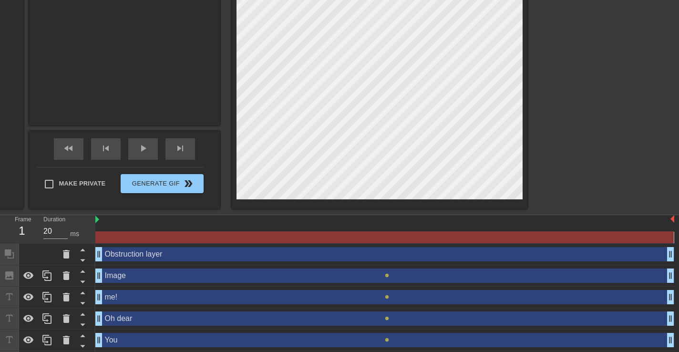
scroll to position [282, 0]
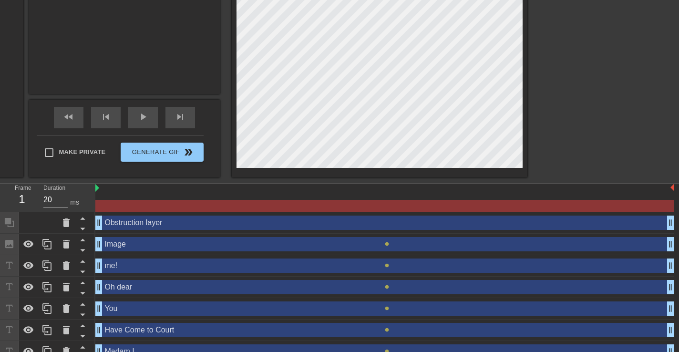
drag, startPoint x: 100, startPoint y: 227, endPoint x: 136, endPoint y: 230, distance: 36.4
click at [136, 230] on div "Obstruction layer drag_handle drag_handle" at bounding box center [384, 222] width 579 height 21
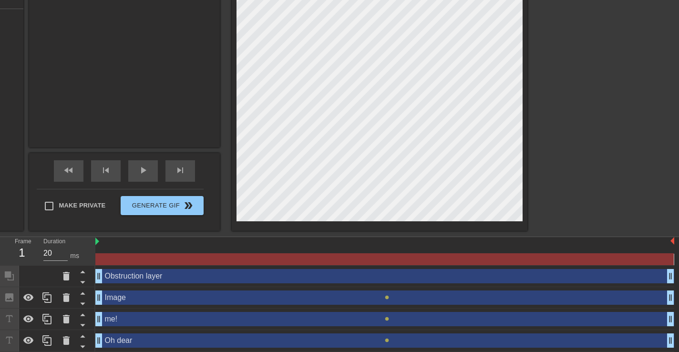
scroll to position [241, 0]
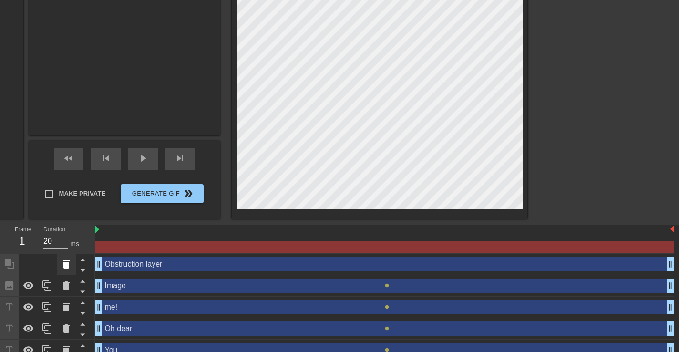
click at [68, 264] on icon at bounding box center [66, 264] width 7 height 9
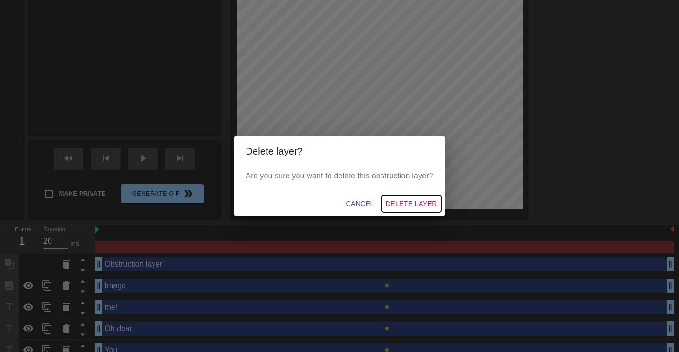
click at [407, 210] on button "Delete Layer" at bounding box center [411, 204] width 59 height 18
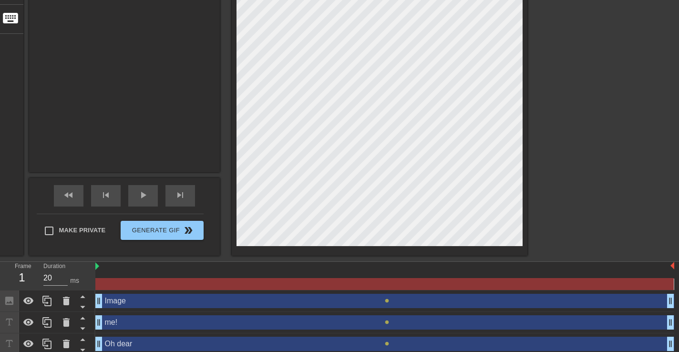
scroll to position [273, 0]
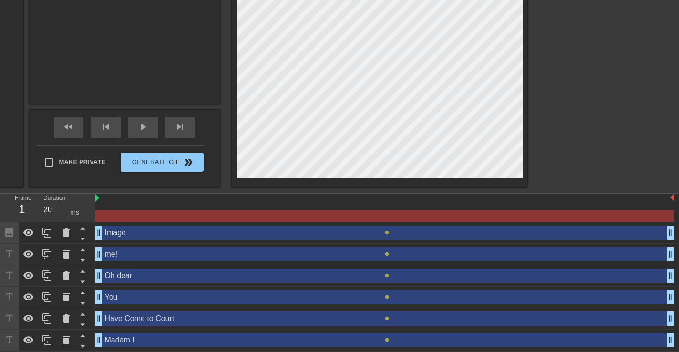
click at [125, 345] on div "Madam I drag_handle drag_handle" at bounding box center [384, 340] width 579 height 14
click at [389, 338] on span "lens" at bounding box center [387, 340] width 4 height 4
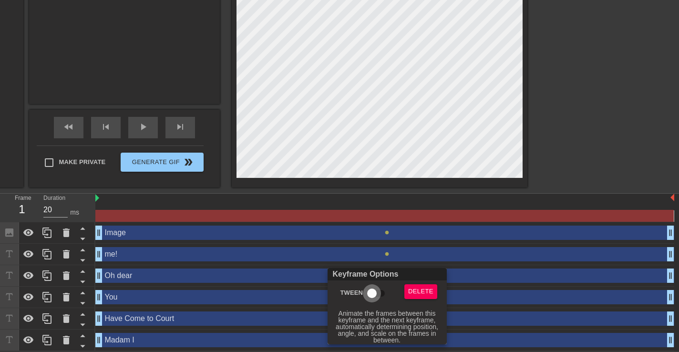
click at [373, 291] on input "Tween" at bounding box center [372, 293] width 54 height 18
checkbox input "true"
click at [320, 326] on div at bounding box center [339, 176] width 679 height 352
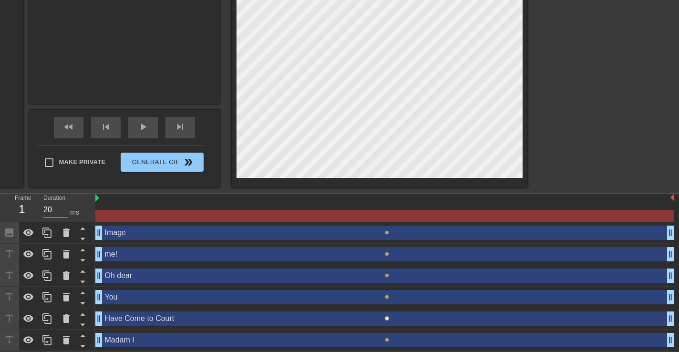
click at [388, 318] on span "lens" at bounding box center [387, 318] width 4 height 4
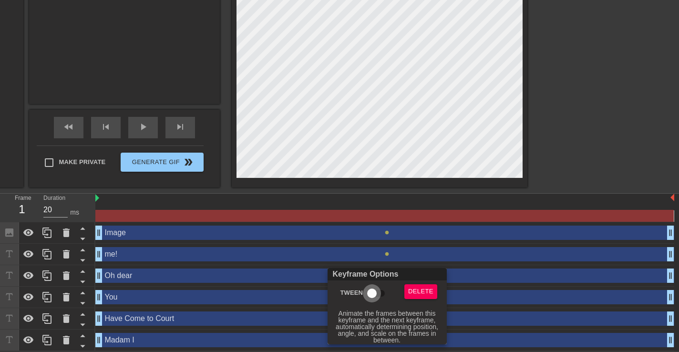
click at [373, 296] on input "Tween" at bounding box center [372, 293] width 54 height 18
checkbox input "true"
click at [448, 320] on div at bounding box center [339, 176] width 679 height 352
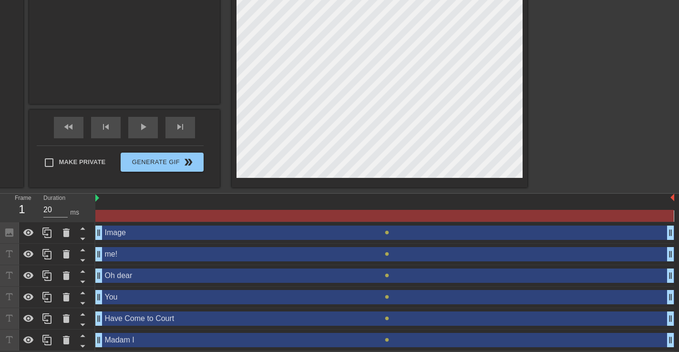
click at [388, 299] on div "You drag_handle drag_handle" at bounding box center [384, 297] width 579 height 14
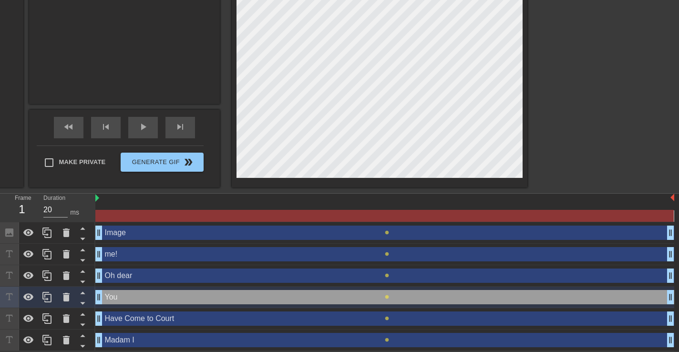
click at [385, 293] on div "You drag_handle drag_handle" at bounding box center [384, 297] width 579 height 14
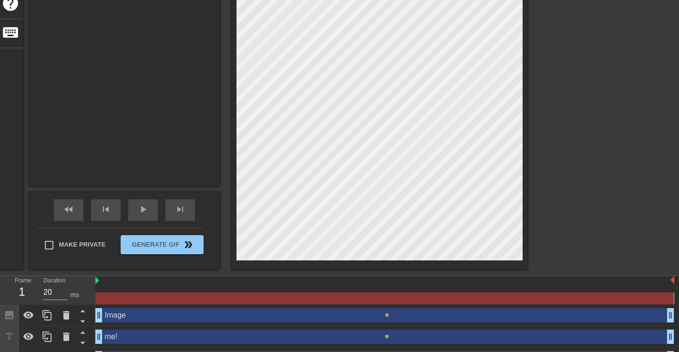
scroll to position [0, 0]
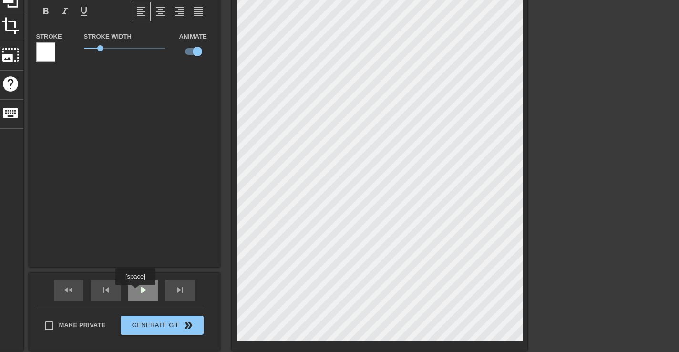
click at [139, 291] on span "play_arrow" at bounding box center [142, 289] width 11 height 11
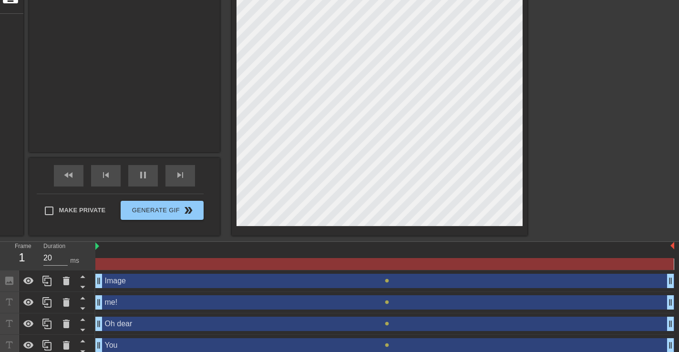
scroll to position [273, 0]
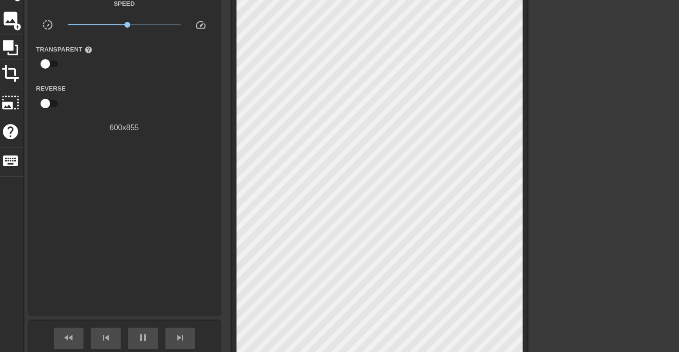
scroll to position [0, 0]
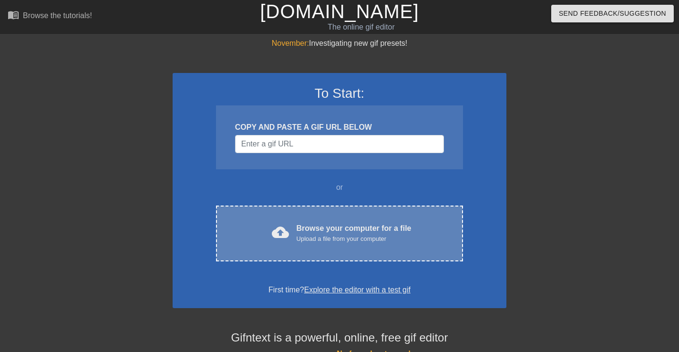
click at [288, 248] on div "cloud_upload Browse your computer for a file Upload a file from your computer C…" at bounding box center [339, 234] width 247 height 56
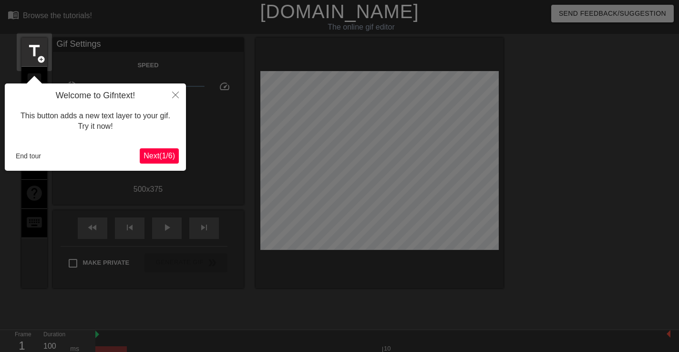
scroll to position [23, 0]
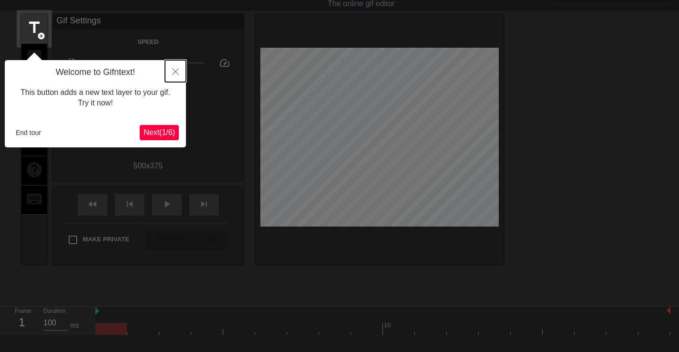
click at [174, 73] on icon "Close" at bounding box center [175, 71] width 7 height 7
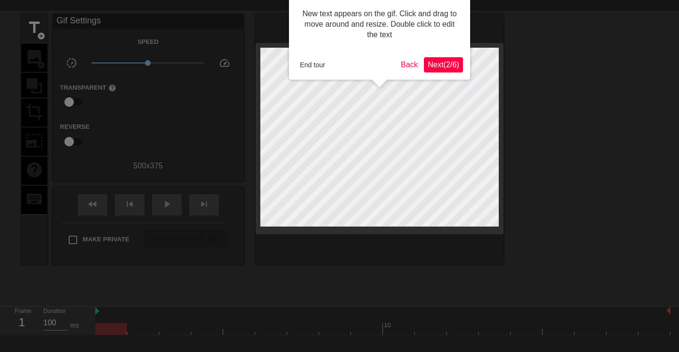
scroll to position [0, 0]
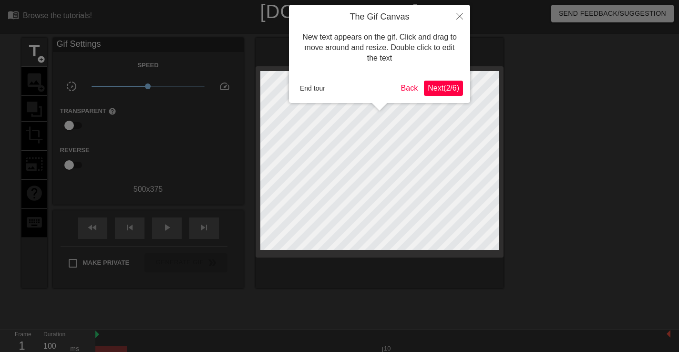
click at [440, 83] on button "Next ( 2 / 6 )" at bounding box center [443, 88] width 39 height 15
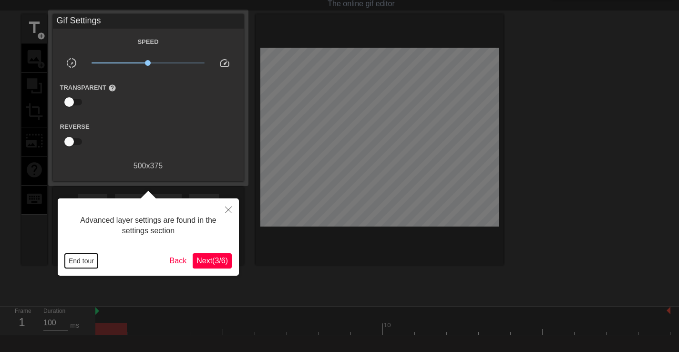
click at [77, 255] on button "End tour" at bounding box center [81, 261] width 33 height 14
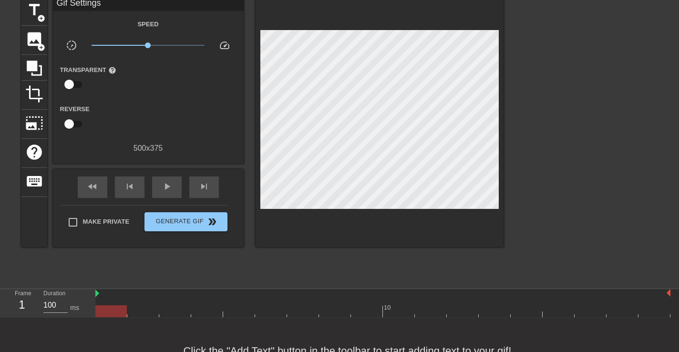
scroll to position [29, 0]
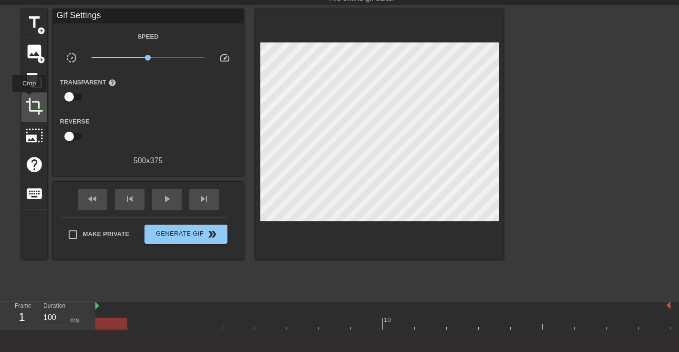
click at [31, 100] on span "crop" at bounding box center [34, 106] width 18 height 18
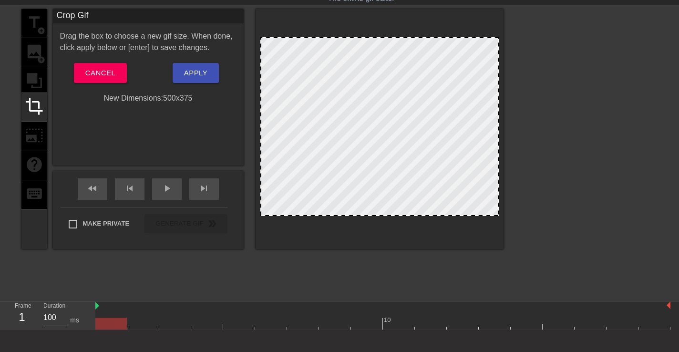
drag, startPoint x: 495, startPoint y: 215, endPoint x: 495, endPoint y: 203, distance: 11.9
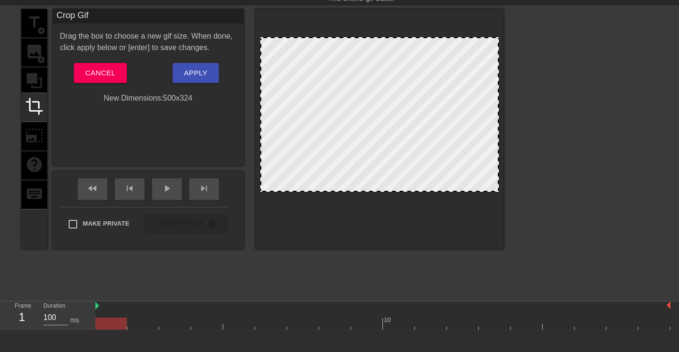
drag, startPoint x: 497, startPoint y: 216, endPoint x: 497, endPoint y: 191, distance: 24.3
click at [497, 191] on div at bounding box center [498, 191] width 10 height 10
click at [546, 186] on div at bounding box center [586, 152] width 143 height 286
click at [201, 72] on span "Apply" at bounding box center [195, 73] width 23 height 12
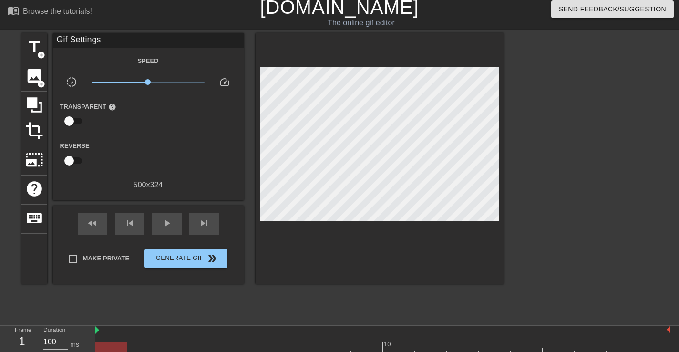
scroll to position [0, 0]
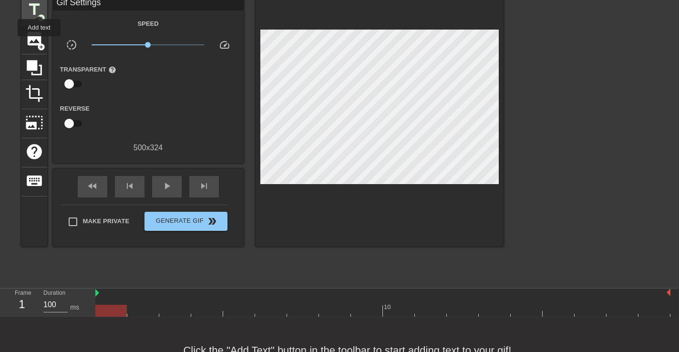
click at [40, 7] on span "title" at bounding box center [34, 9] width 18 height 18
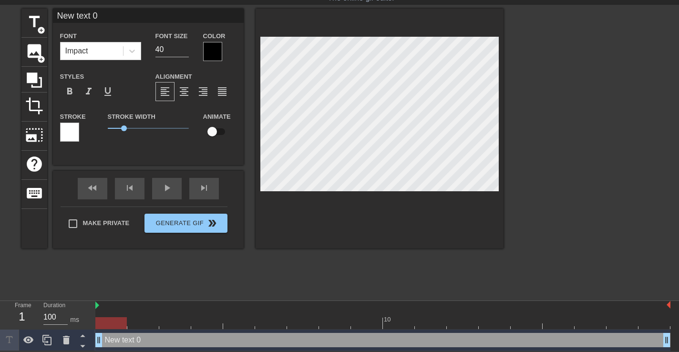
scroll to position [0, 0]
type input "M"
type textarea "M"
type input "Ma"
type textarea "Ma"
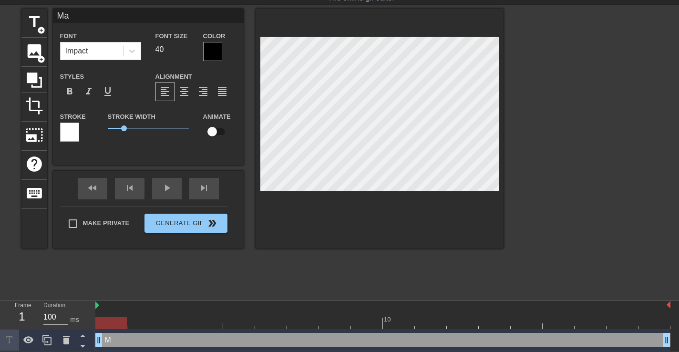
type input "Mad"
type textarea "Mada"
type input "Madam"
type textarea "Madam"
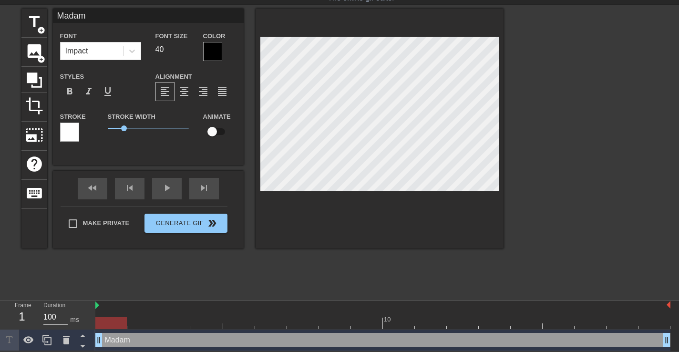
type input "Madam"
type textarea "Madam"
type input "Madam I"
type textarea "Madam I"
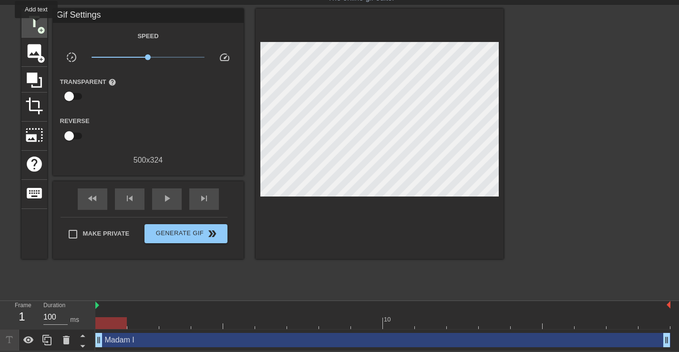
click at [36, 24] on span "title" at bounding box center [34, 22] width 18 height 18
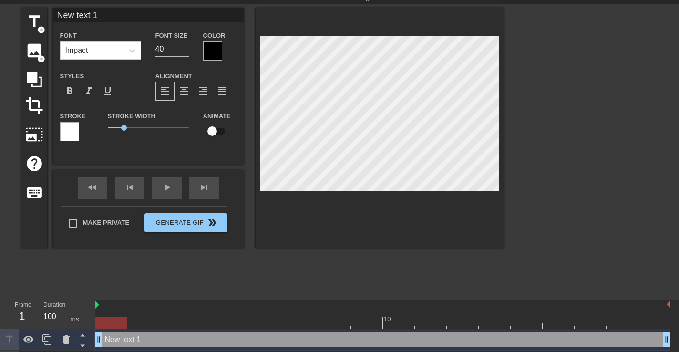
scroll to position [0, 0]
type input "H"
type textarea "H"
type input "Ha"
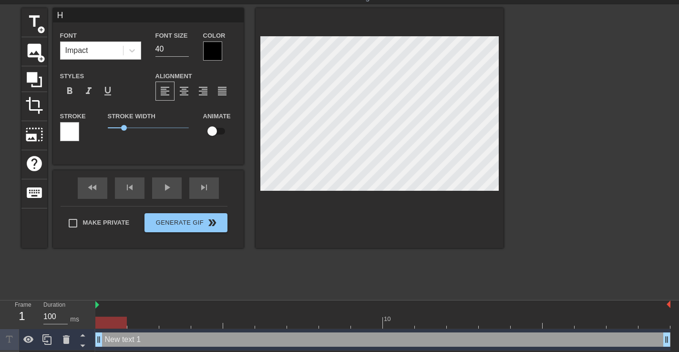
type textarea "Ha"
type input "Hav"
type textarea "Hav"
type input "Have"
type textarea "Have"
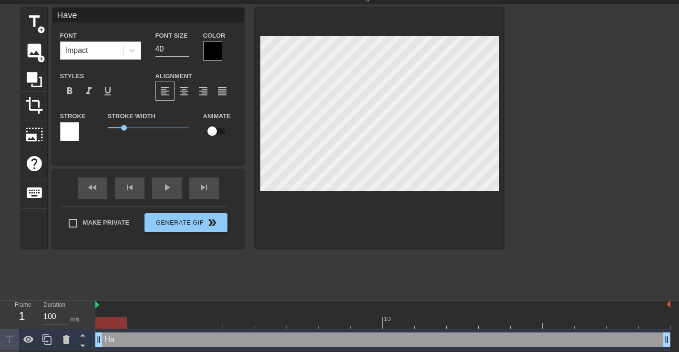
type input "Have"
type textarea "Have"
type input "Have c"
type textarea "Have c"
type input "Have co"
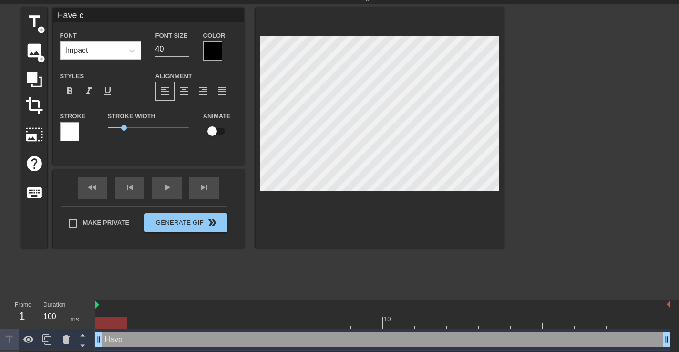
type textarea "Have co"
type input "Have com"
type textarea "Have com"
type input "Have com"
type textarea "Have com"
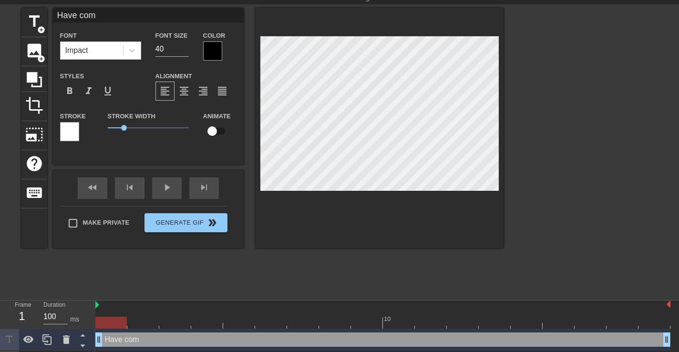
type input "Have com"
type textarea "Have com"
type input "Have come"
type textarea "Have come"
type input "Have come"
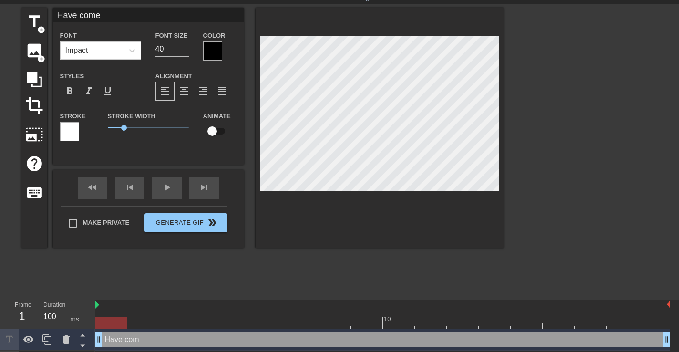
type textarea "Have come"
type input "Have come"
type textarea "Have come"
type input "Have com"
type textarea "Have com"
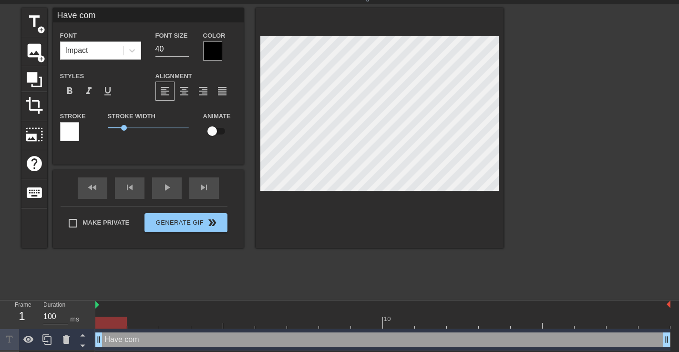
type input "Have co"
type textarea "Have co"
type input "Have c"
type textarea "Have c"
type input "Have"
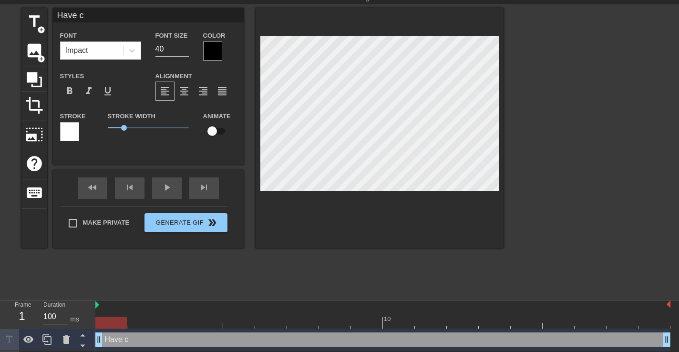
type textarea "Have"
type input "Have C"
type textarea "Have C"
type input "Have Co"
type textarea "Have Co"
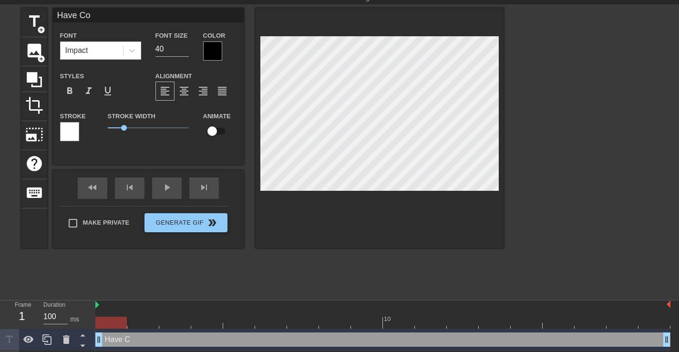
type input "Have Com"
type textarea "Have Com"
type input "Have Comm"
type textarea "Have Comm"
type input "Have Com"
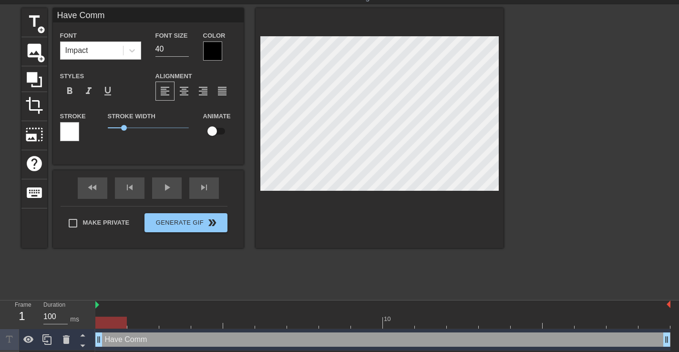
type textarea "Have Com"
type input "Have Come"
type textarea "Have Come"
type input "Have Come"
type textarea "Have Come"
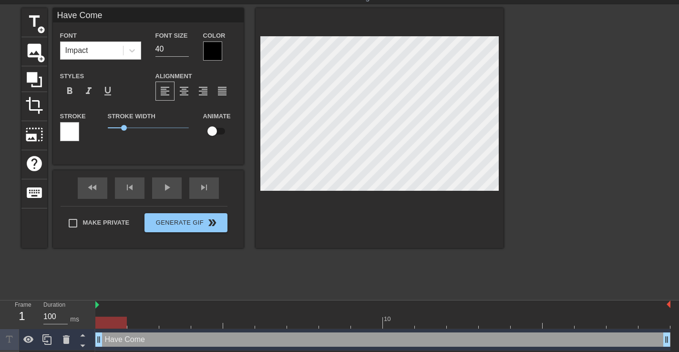
type input "Have Come t"
type textarea "Have Come to"
type input "Have Come to"
type textarea "Have Come to"
type input "Have Come to C"
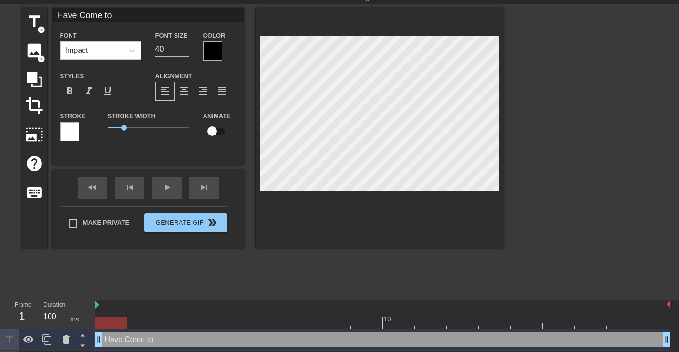
type textarea "Have Come to C"
type input "Have Come to Co"
type textarea "Have Come to Co"
type input "Have Come to Cou"
type textarea "Have Come to Cou"
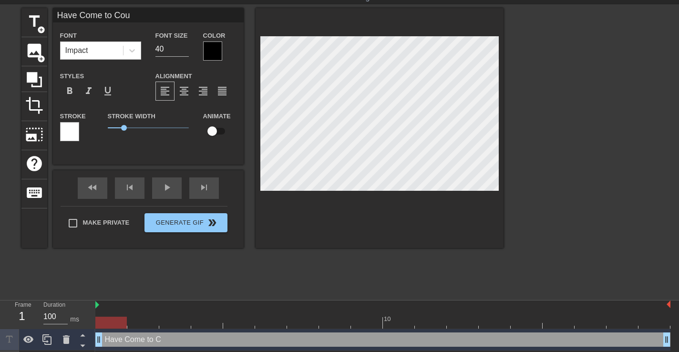
type input "Have Come to Cour"
type textarea "Have Come to Cour"
type input "Have Come to Courg"
type textarea "Have Come to Courg"
type input "Have Come to Cour"
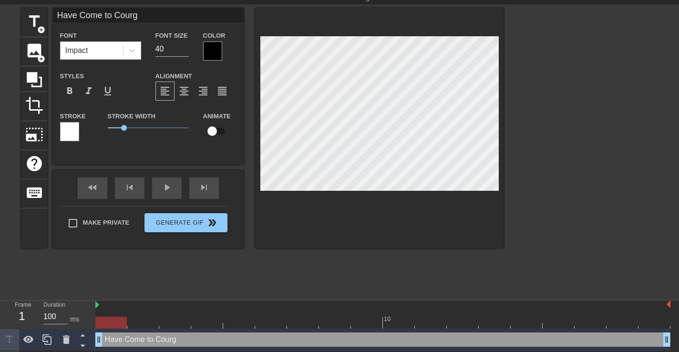
type textarea "Have Come to Cour"
type input "Have Come to Court"
type textarea "Have Come to Court"
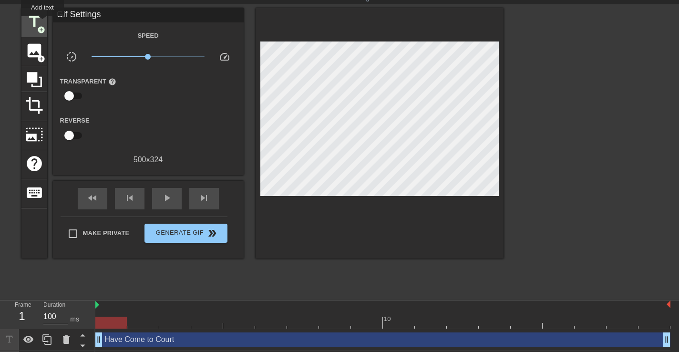
click at [43, 23] on div "title add_circle" at bounding box center [34, 22] width 26 height 29
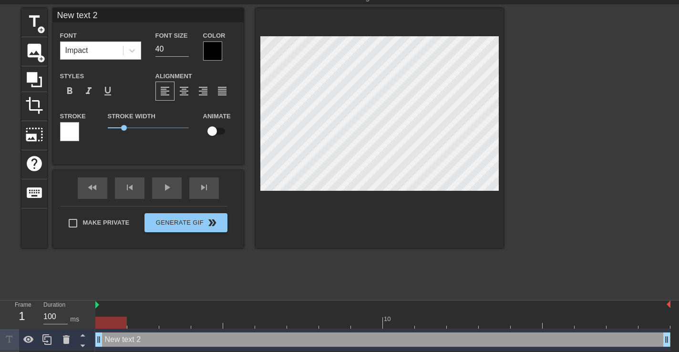
type input "y"
type textarea "y"
type input "yp"
type textarea "yp"
type input "ypu"
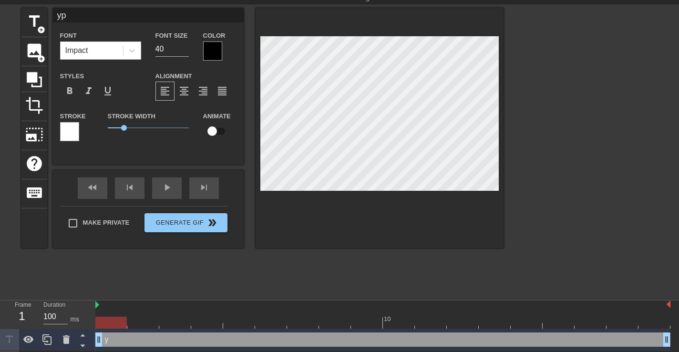
type textarea "ypu"
type input "yp"
type textarea "yp"
type input "y"
type textarea "y"
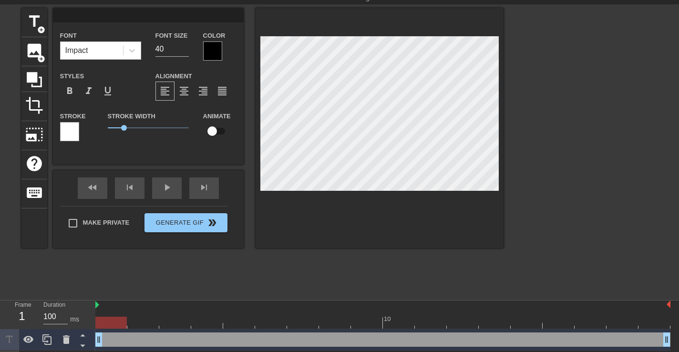
type input "y"
type textarea "y"
type input "yo"
type textarea "yo"
type input "you"
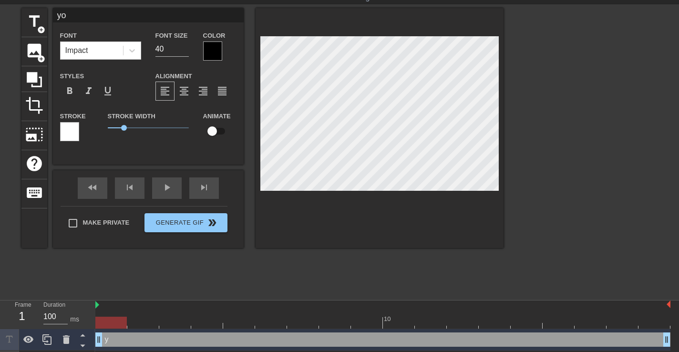
type textarea "you"
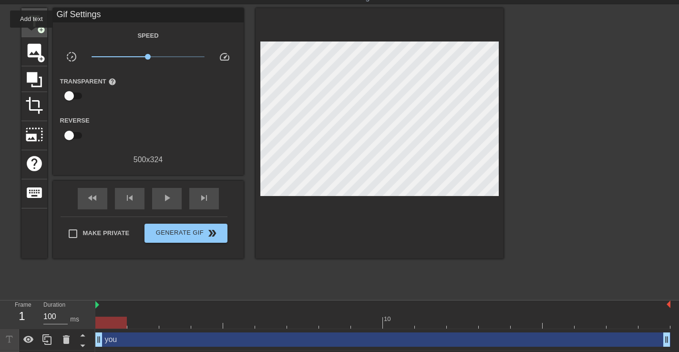
click at [32, 30] on span "title" at bounding box center [34, 21] width 18 height 18
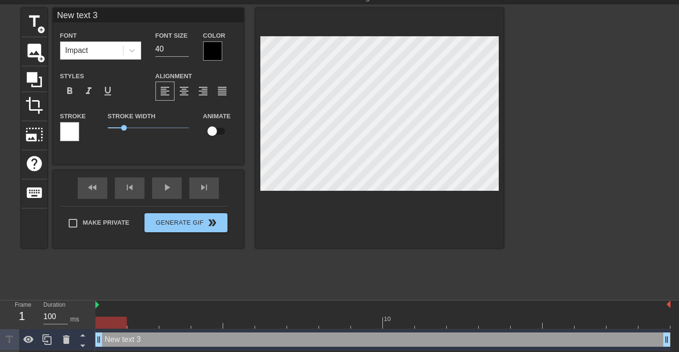
type input "O"
type textarea "O"
type input "Oh"
type textarea "Oh"
type input "Oh"
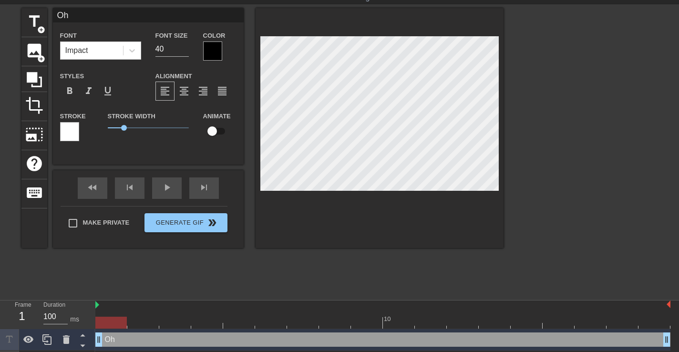
type textarea "Oh"
type input "Oh d"
type textarea "Oh d"
type input "Oh de"
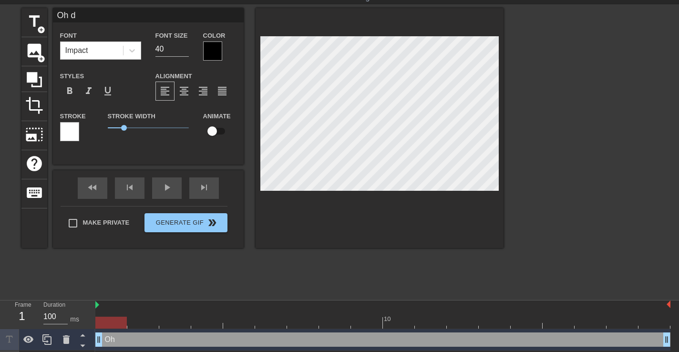
type textarea "Oh de"
type input "Oh dea"
type textarea "Oh dea"
type input "Oh dear"
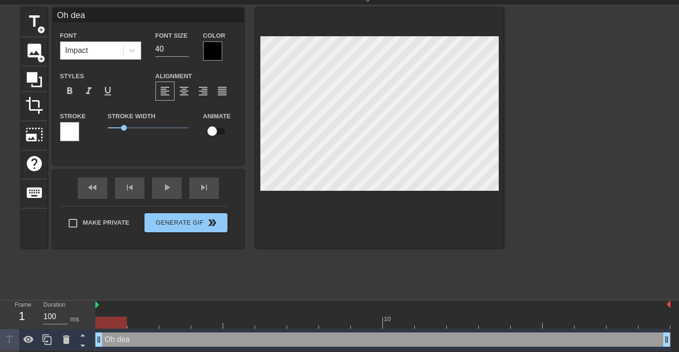
type textarea "Oh dear"
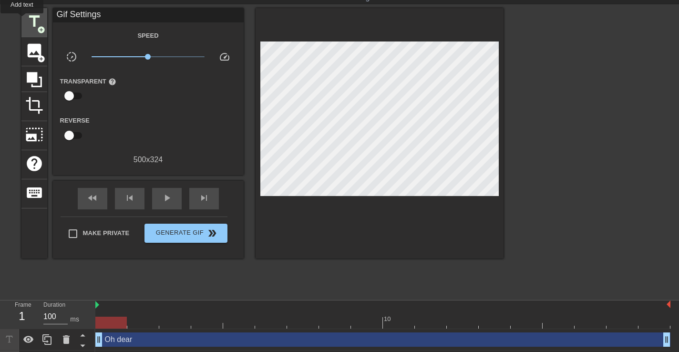
click at [27, 25] on span "title" at bounding box center [34, 21] width 18 height 18
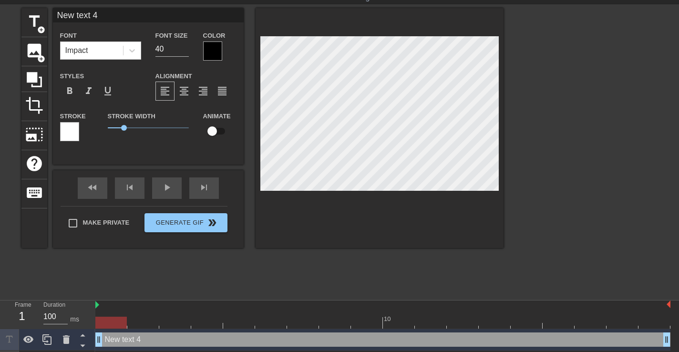
type input "m"
type textarea "me"
type input "me!"
type textarea "me!"
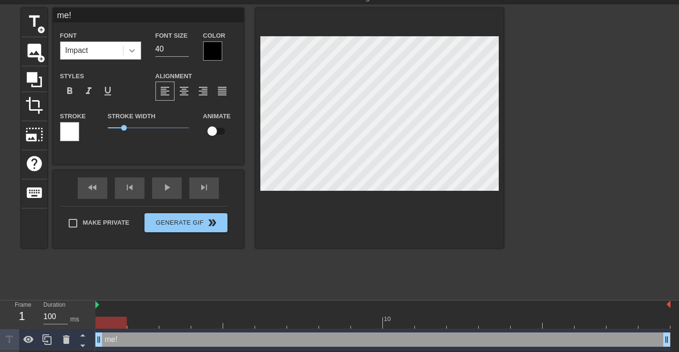
click at [136, 46] on icon at bounding box center [132, 51] width 10 height 10
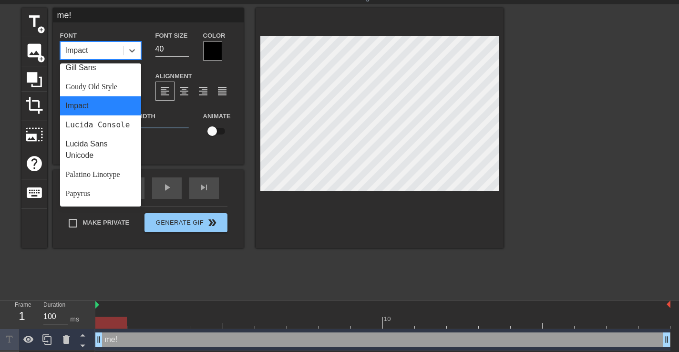
scroll to position [218, 0]
click at [97, 172] on div "Palatino Linotype" at bounding box center [100, 173] width 81 height 19
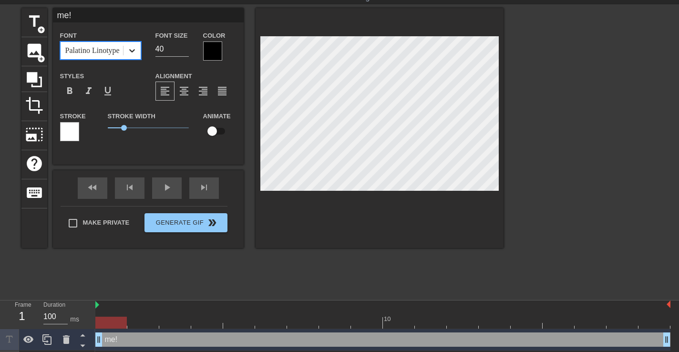
click at [135, 53] on icon at bounding box center [132, 51] width 10 height 10
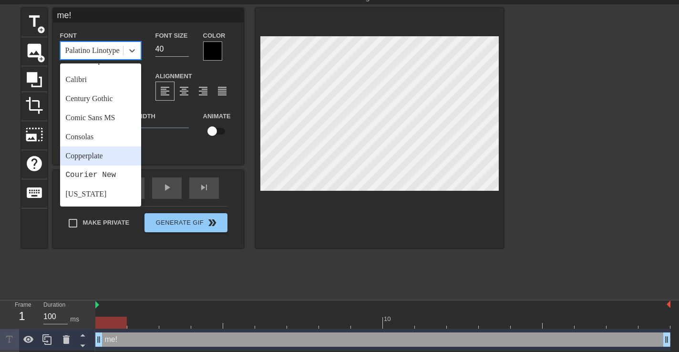
scroll to position [89, 0]
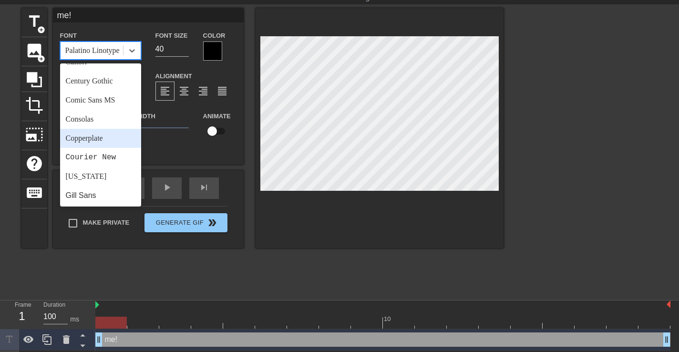
click at [101, 140] on div "Copperplate" at bounding box center [100, 138] width 81 height 19
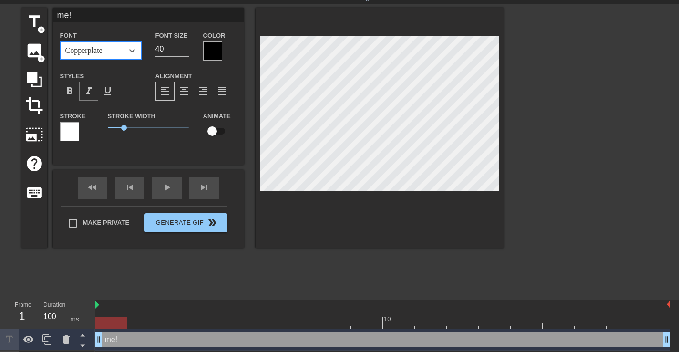
click at [90, 93] on span "format_italic" at bounding box center [88, 90] width 11 height 11
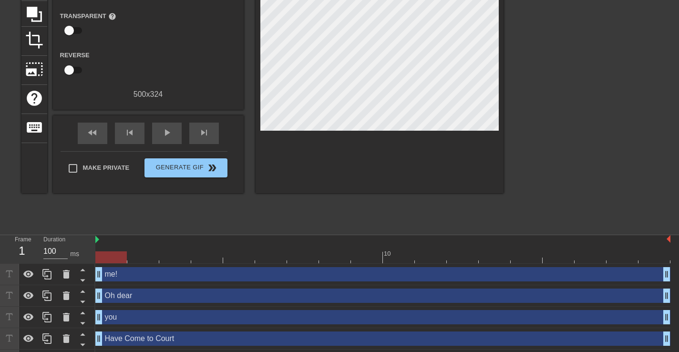
scroll to position [115, 0]
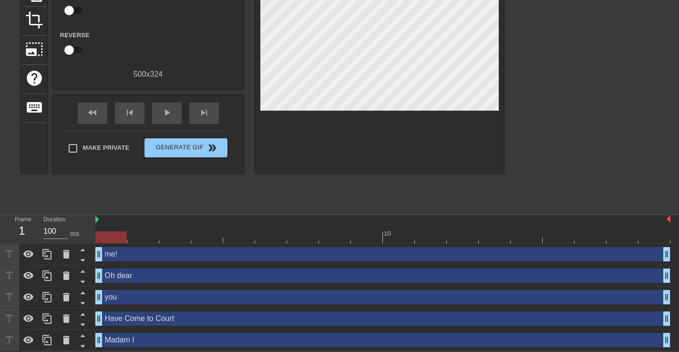
click at [104, 236] on div at bounding box center [110, 237] width 31 height 12
click at [147, 228] on div at bounding box center [143, 231] width 32 height 12
click at [101, 239] on div at bounding box center [382, 237] width 575 height 12
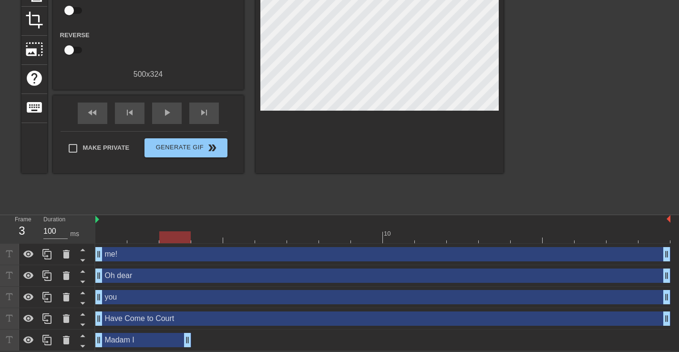
drag, startPoint x: 670, startPoint y: 339, endPoint x: 175, endPoint y: 337, distance: 495.1
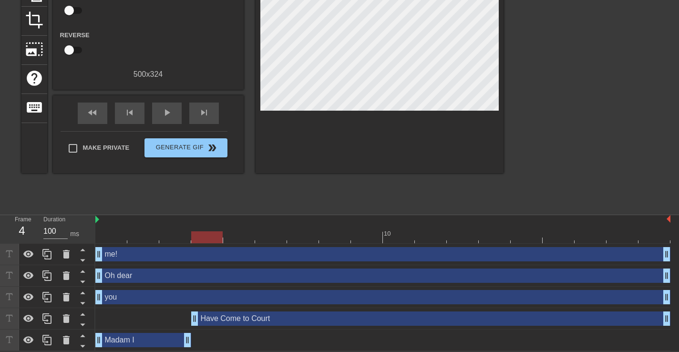
drag, startPoint x: 101, startPoint y: 319, endPoint x: 196, endPoint y: 319, distance: 95.4
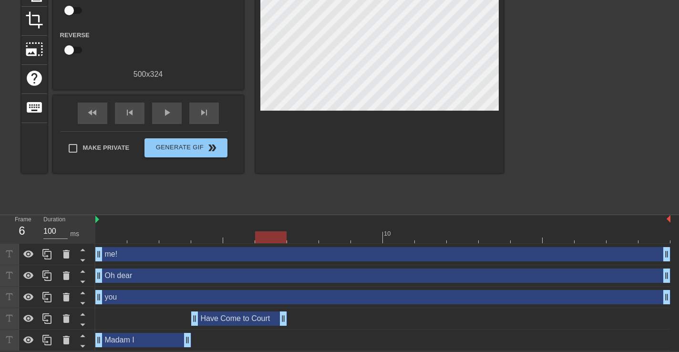
drag, startPoint x: 666, startPoint y: 317, endPoint x: 296, endPoint y: 316, distance: 370.2
click at [296, 316] on div "Have Come to Court drag_handle drag_handle" at bounding box center [382, 318] width 575 height 14
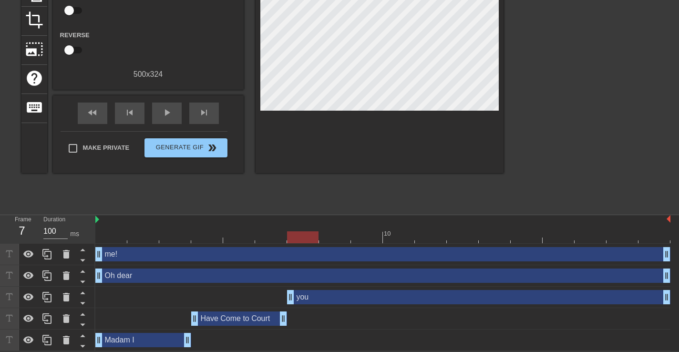
drag, startPoint x: 97, startPoint y: 296, endPoint x: 290, endPoint y: 298, distance: 192.2
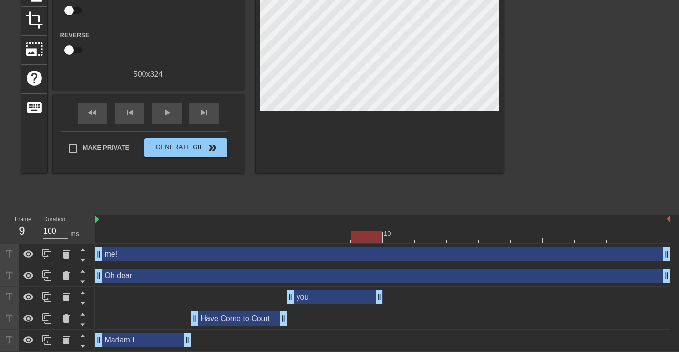
drag, startPoint x: 667, startPoint y: 298, endPoint x: 372, endPoint y: 292, distance: 295.3
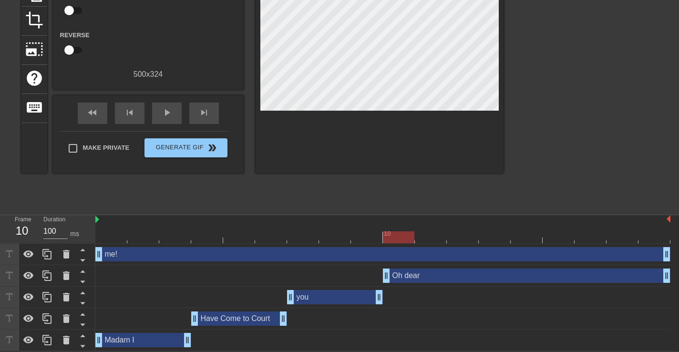
drag, startPoint x: 97, startPoint y: 272, endPoint x: 390, endPoint y: 274, distance: 292.9
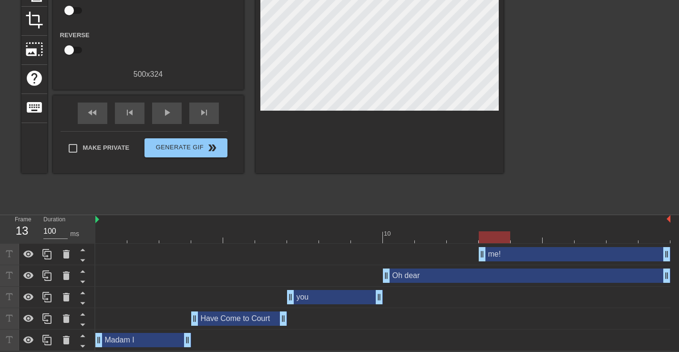
drag, startPoint x: 97, startPoint y: 251, endPoint x: 476, endPoint y: 258, distance: 379.3
click at [476, 258] on div "me! drag_handle drag_handle" at bounding box center [382, 254] width 575 height 14
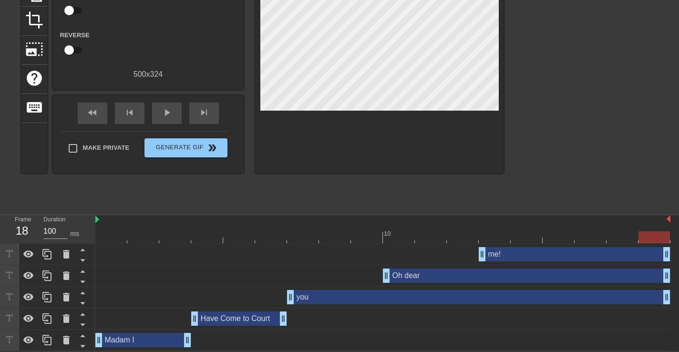
drag, startPoint x: 380, startPoint y: 299, endPoint x: 686, endPoint y: 301, distance: 306.7
click at [679, 301] on html "menu_book Browse the tutorials! Gifntext.com The online gif editor Send Feedbac…" at bounding box center [339, 118] width 679 height 466
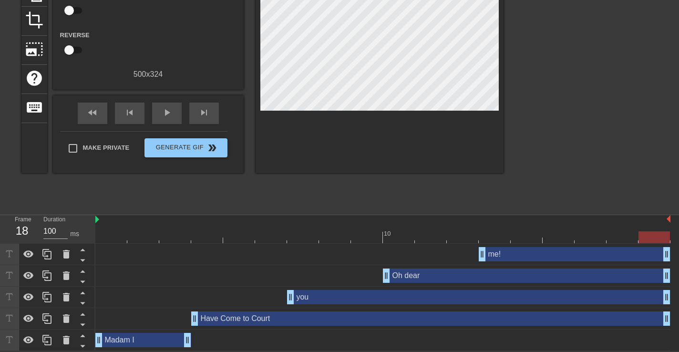
drag, startPoint x: 284, startPoint y: 317, endPoint x: 686, endPoint y: 311, distance: 402.1
click at [679, 311] on html "menu_book Browse the tutorials! Gifntext.com The online gif editor Send Feedbac…" at bounding box center [339, 118] width 679 height 466
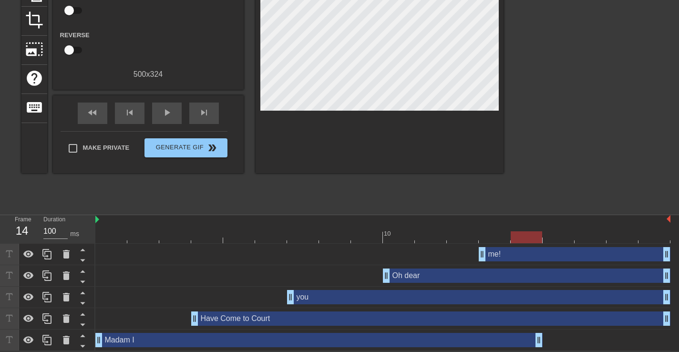
drag, startPoint x: 189, startPoint y: 340, endPoint x: 686, endPoint y: 357, distance: 497.3
click at [679, 351] on html "menu_book Browse the tutorials! Gifntext.com The online gif editor Send Feedbac…" at bounding box center [339, 118] width 679 height 466
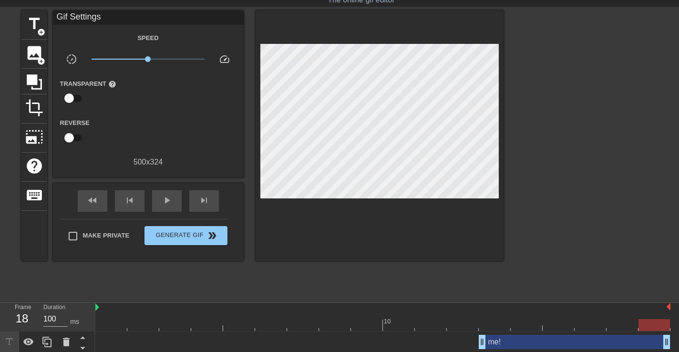
scroll to position [0, 0]
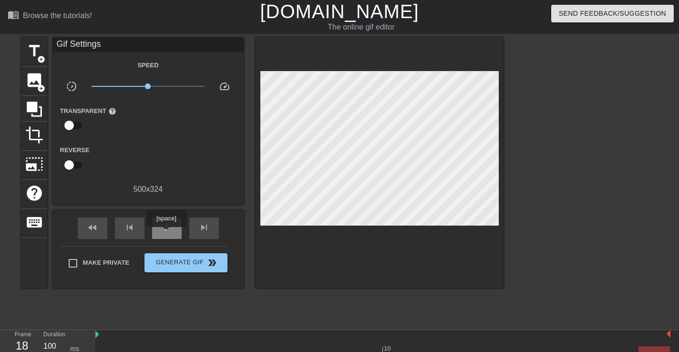
click at [167, 234] on div "play_arrow" at bounding box center [167, 228] width 30 height 21
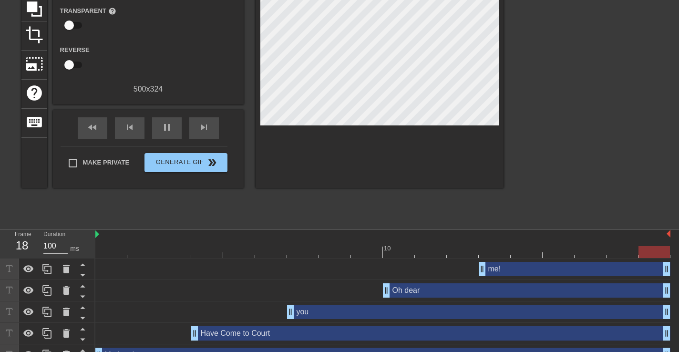
scroll to position [115, 0]
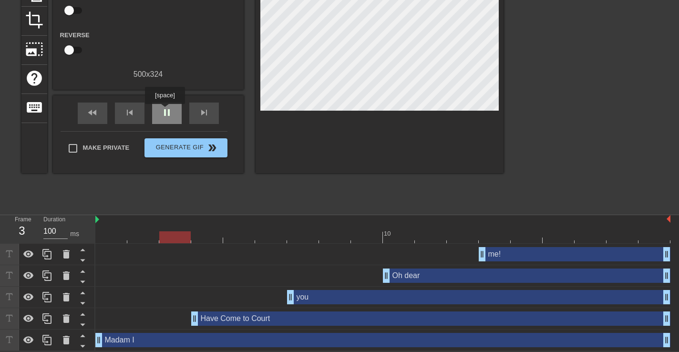
click at [166, 111] on span "pause" at bounding box center [166, 112] width 11 height 11
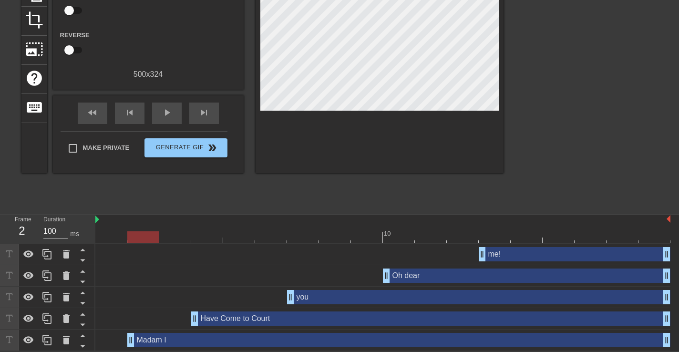
drag, startPoint x: 98, startPoint y: 340, endPoint x: 130, endPoint y: 343, distance: 32.1
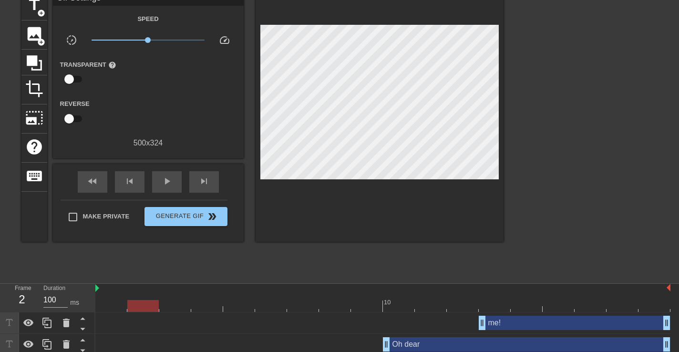
scroll to position [0, 0]
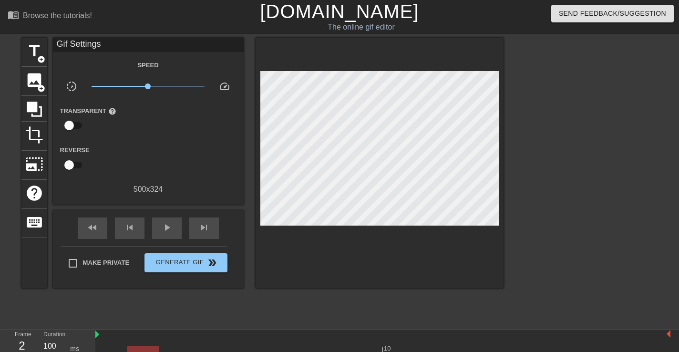
click at [161, 210] on div "fast_rewind skip_previous play_arrow skip_next" at bounding box center [149, 228] width 156 height 36
click at [162, 225] on span "play_arrow" at bounding box center [166, 227] width 11 height 11
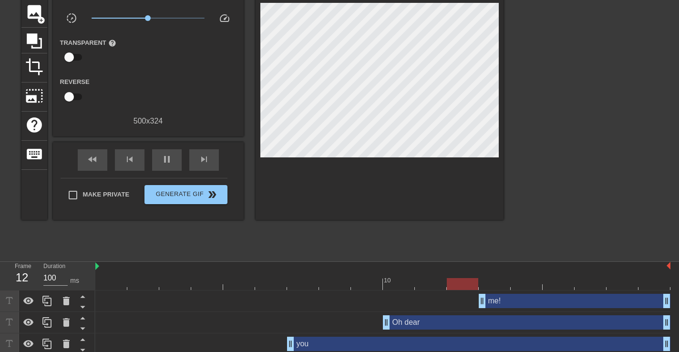
scroll to position [115, 0]
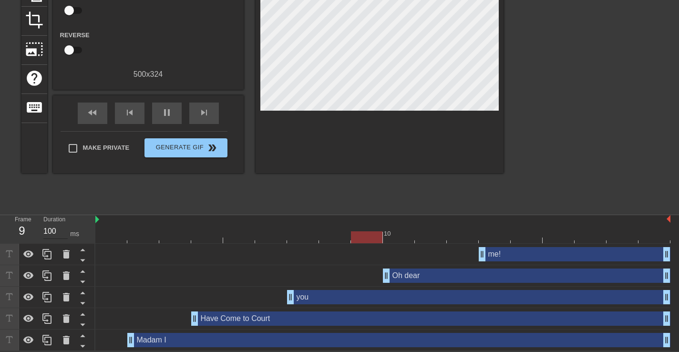
click at [56, 230] on input "100" at bounding box center [55, 231] width 24 height 15
click at [67, 227] on input "101" at bounding box center [55, 231] width 24 height 15
click at [67, 227] on input "100" at bounding box center [55, 231] width 24 height 15
click at [87, 234] on div "Duration 100 ms" at bounding box center [64, 229] width 57 height 28
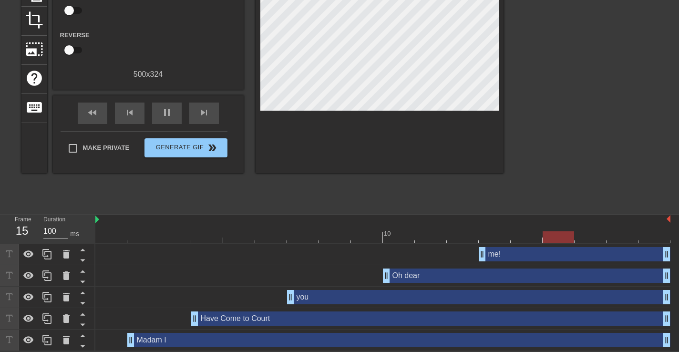
click at [160, 235] on div at bounding box center [382, 237] width 575 height 12
click at [140, 252] on div "me! drag_handle drag_handle" at bounding box center [382, 254] width 575 height 14
click at [137, 233] on div at bounding box center [382, 237] width 575 height 12
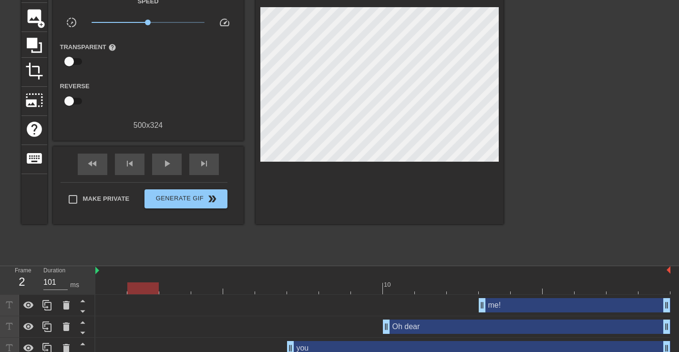
scroll to position [0, 0]
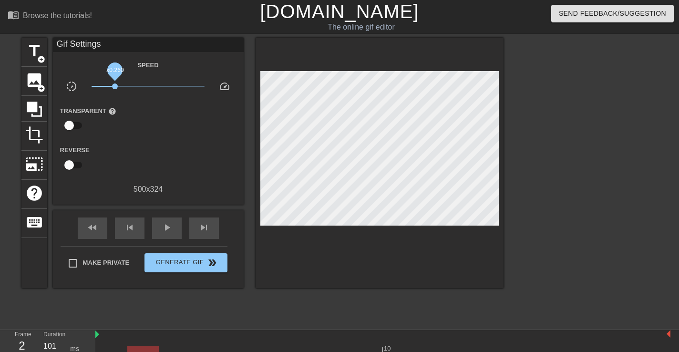
drag, startPoint x: 145, startPoint y: 84, endPoint x: 115, endPoint y: 88, distance: 30.2
click at [115, 88] on span "x0.260" at bounding box center [148, 86] width 113 height 11
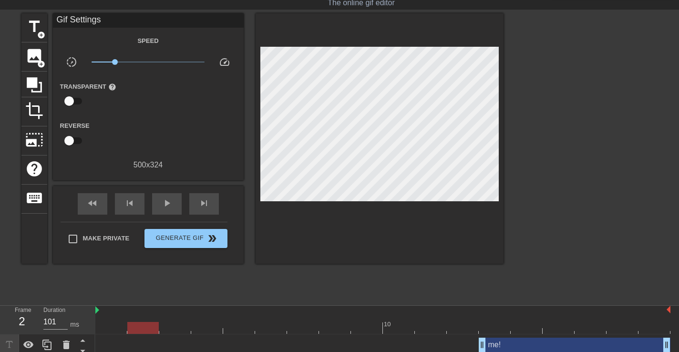
scroll to position [24, 0]
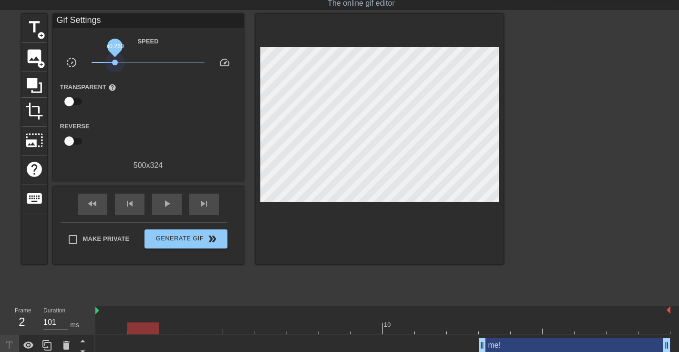
click at [114, 66] on span "x0.260" at bounding box center [148, 62] width 113 height 11
click at [166, 206] on span "play_arrow" at bounding box center [166, 203] width 11 height 11
drag, startPoint x: 112, startPoint y: 60, endPoint x: 126, endPoint y: 64, distance: 15.3
click at [127, 64] on span "x0.380" at bounding box center [125, 63] width 6 height 6
drag, startPoint x: 129, startPoint y: 62, endPoint x: 147, endPoint y: 62, distance: 17.7
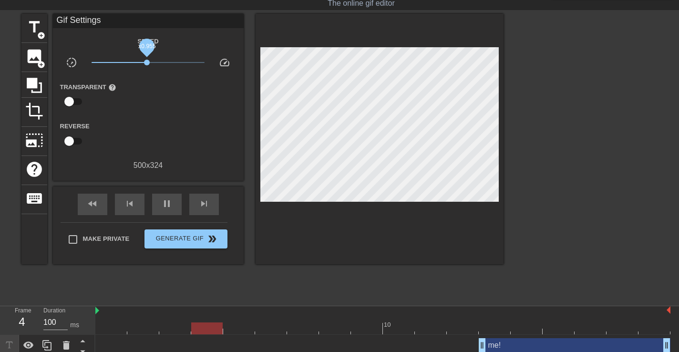
click at [147, 62] on span "x0.955" at bounding box center [147, 63] width 6 height 6
drag, startPoint x: 147, startPoint y: 62, endPoint x: 136, endPoint y: 62, distance: 11.0
click at [136, 62] on span "x0.610" at bounding box center [136, 63] width 6 height 6
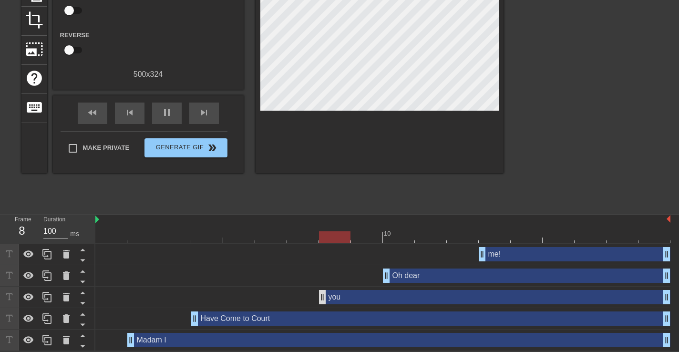
drag, startPoint x: 290, startPoint y: 297, endPoint x: 321, endPoint y: 298, distance: 31.0
drag, startPoint x: 390, startPoint y: 275, endPoint x: 415, endPoint y: 275, distance: 24.3
click at [415, 275] on div "Oh dear drag_handle drag_handle" at bounding box center [382, 276] width 575 height 14
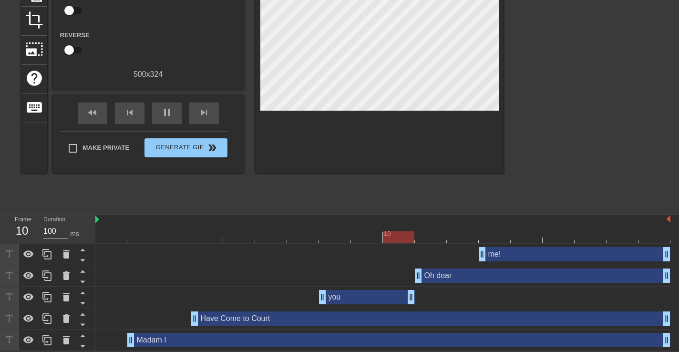
drag, startPoint x: 666, startPoint y: 302, endPoint x: 423, endPoint y: 296, distance: 243.8
click at [423, 296] on div "you drag_handle drag_handle" at bounding box center [382, 297] width 575 height 14
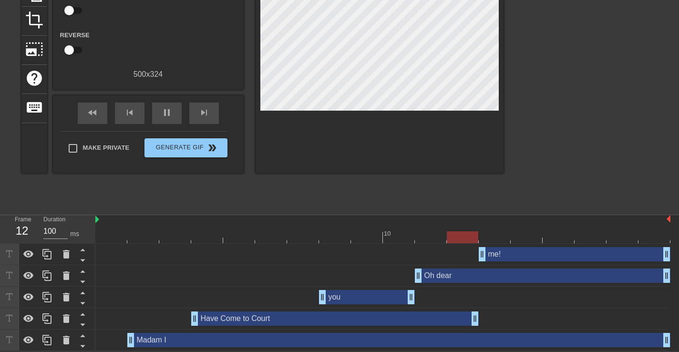
drag, startPoint x: 664, startPoint y: 319, endPoint x: 467, endPoint y: 316, distance: 197.5
drag, startPoint x: 476, startPoint y: 319, endPoint x: 415, endPoint y: 316, distance: 60.1
click at [415, 316] on div "Have Come to Court drag_handle drag_handle" at bounding box center [382, 318] width 575 height 14
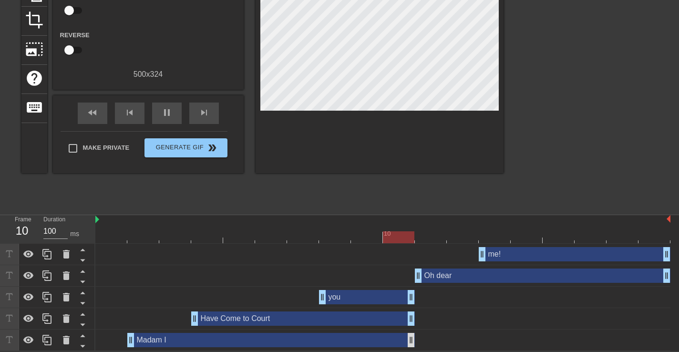
drag, startPoint x: 667, startPoint y: 341, endPoint x: 412, endPoint y: 332, distance: 255.3
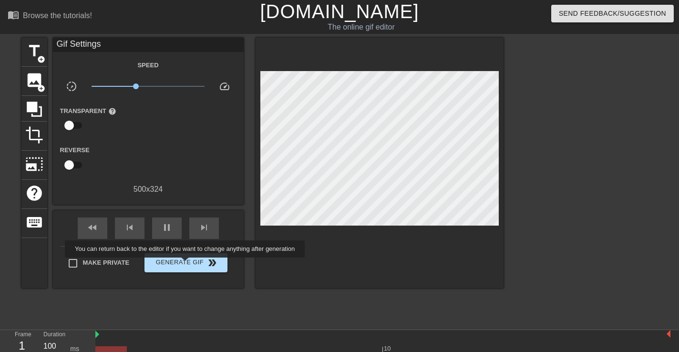
type input "101"
click at [191, 264] on span "Generate Gif double_arrow" at bounding box center [185, 262] width 75 height 11
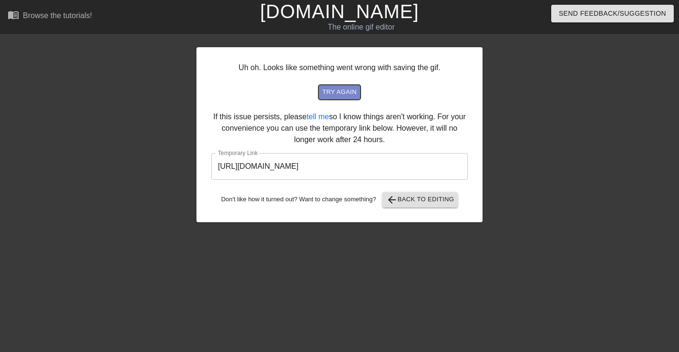
click at [333, 87] on span "try again" at bounding box center [339, 92] width 34 height 11
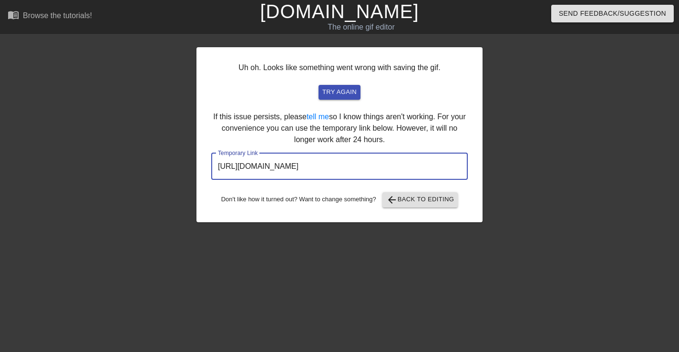
click at [427, 171] on input "https://www.gifntext.com/temp_generations/xDeGlrQk.gif" at bounding box center [339, 166] width 257 height 27
drag, startPoint x: 427, startPoint y: 171, endPoint x: 180, endPoint y: 157, distance: 248.0
click at [180, 157] on div "Uh oh. Looks like something went wrong with saving the gif. try again If this i…" at bounding box center [339, 181] width 679 height 286
